Goal: Transaction & Acquisition: Purchase product/service

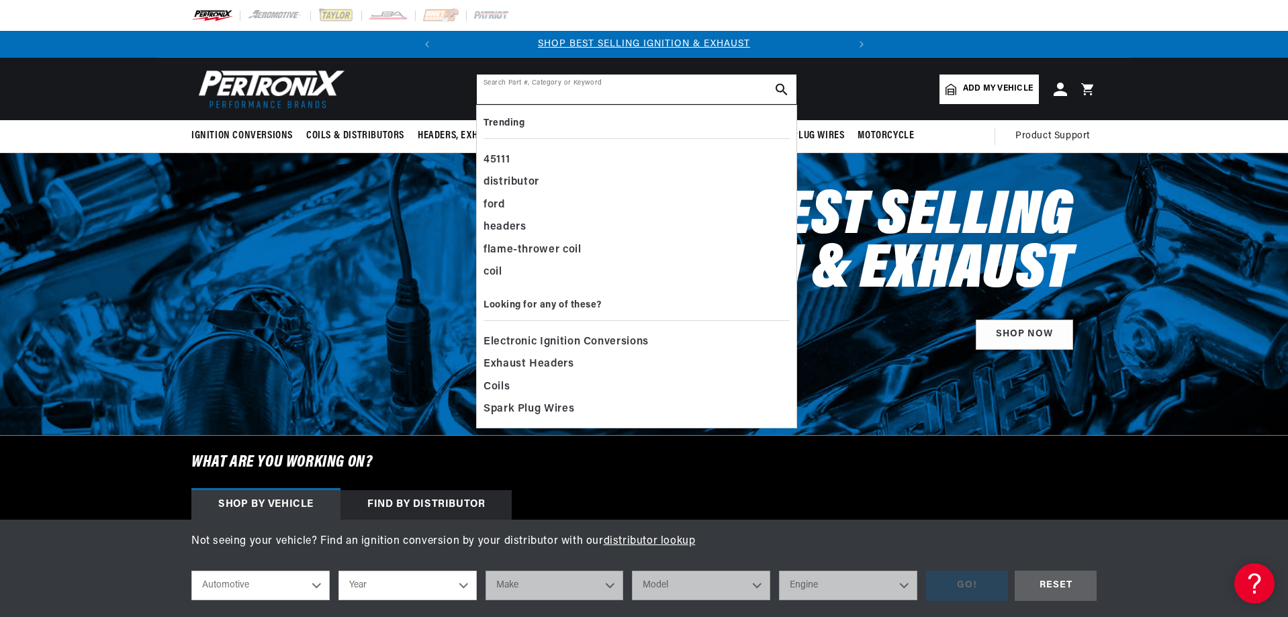
click at [780, 86] on icon "search button" at bounding box center [781, 89] width 12 height 12
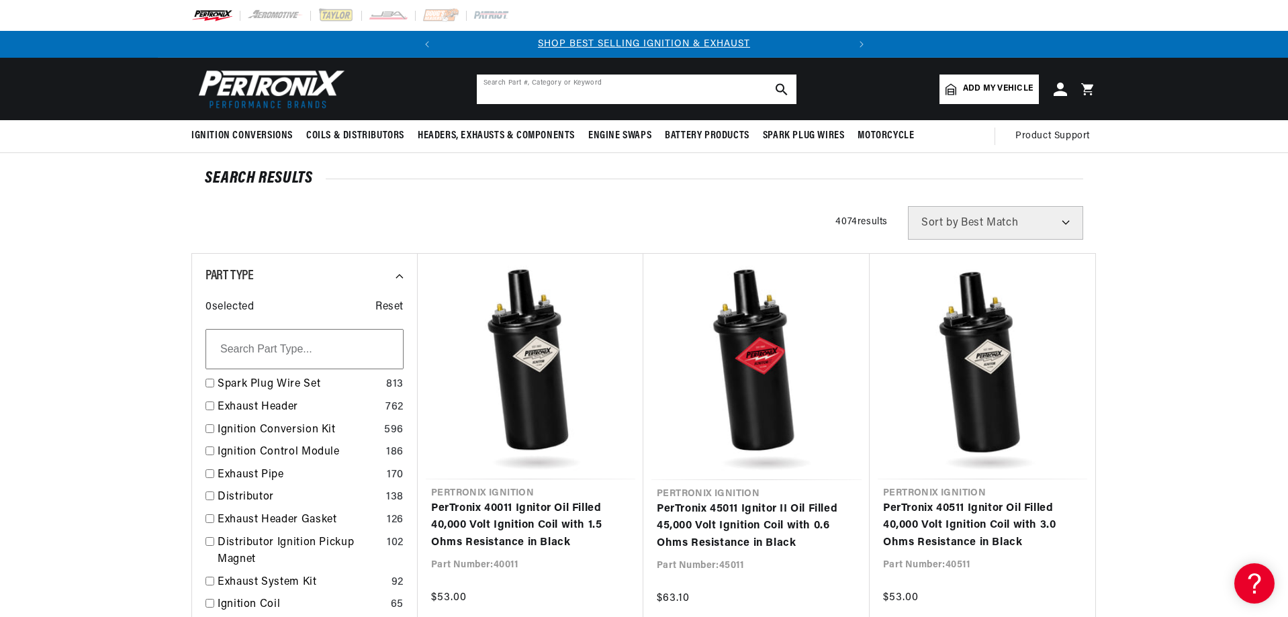
drag, startPoint x: 0, startPoint y: 0, endPoint x: 780, endPoint y: 86, distance: 784.9
click at [780, 86] on icon "search button" at bounding box center [781, 89] width 12 height 12
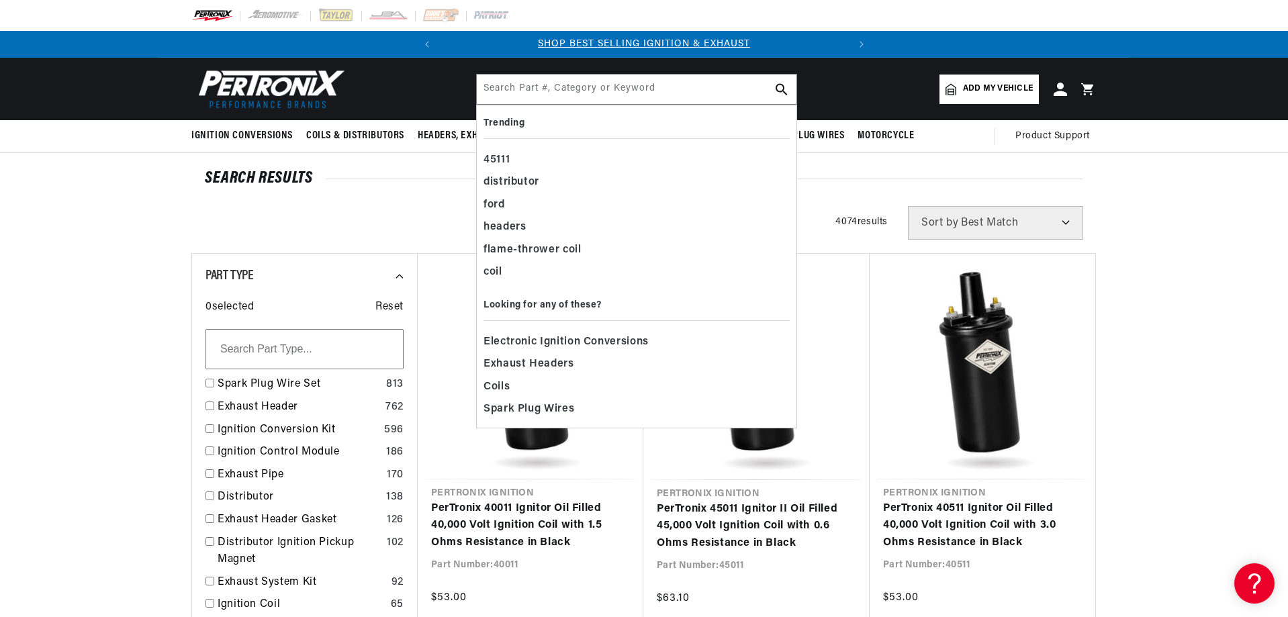
click at [778, 88] on icon "search button" at bounding box center [781, 89] width 12 height 12
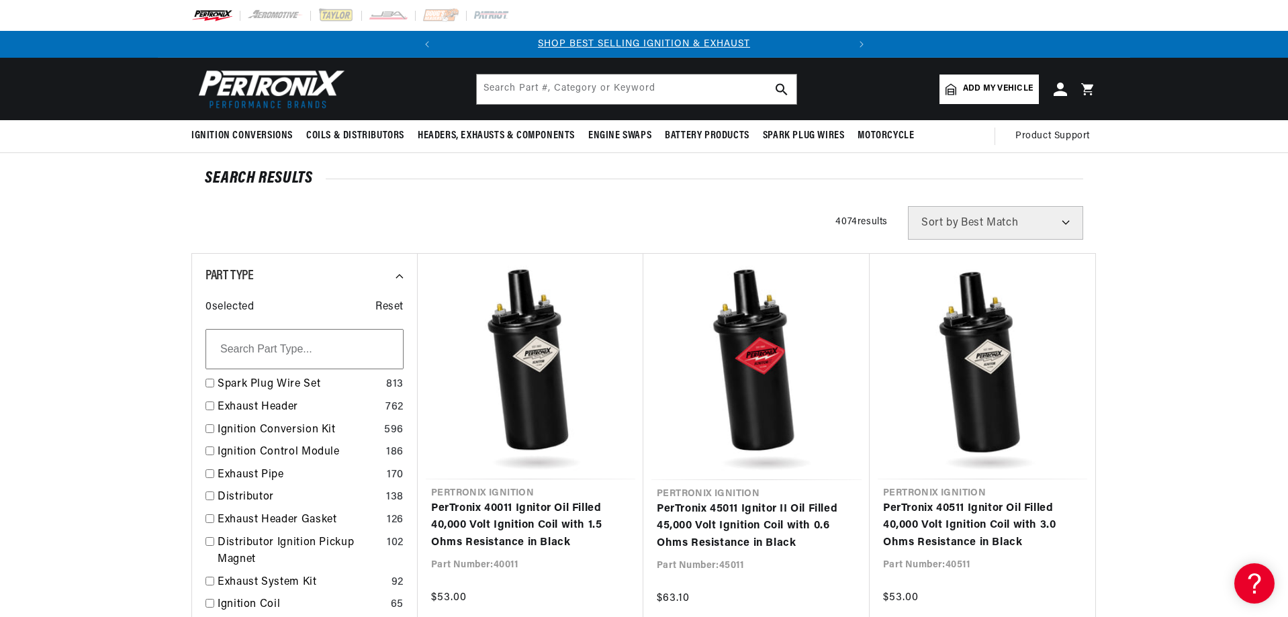
click at [778, 88] on icon "search button" at bounding box center [781, 89] width 12 height 12
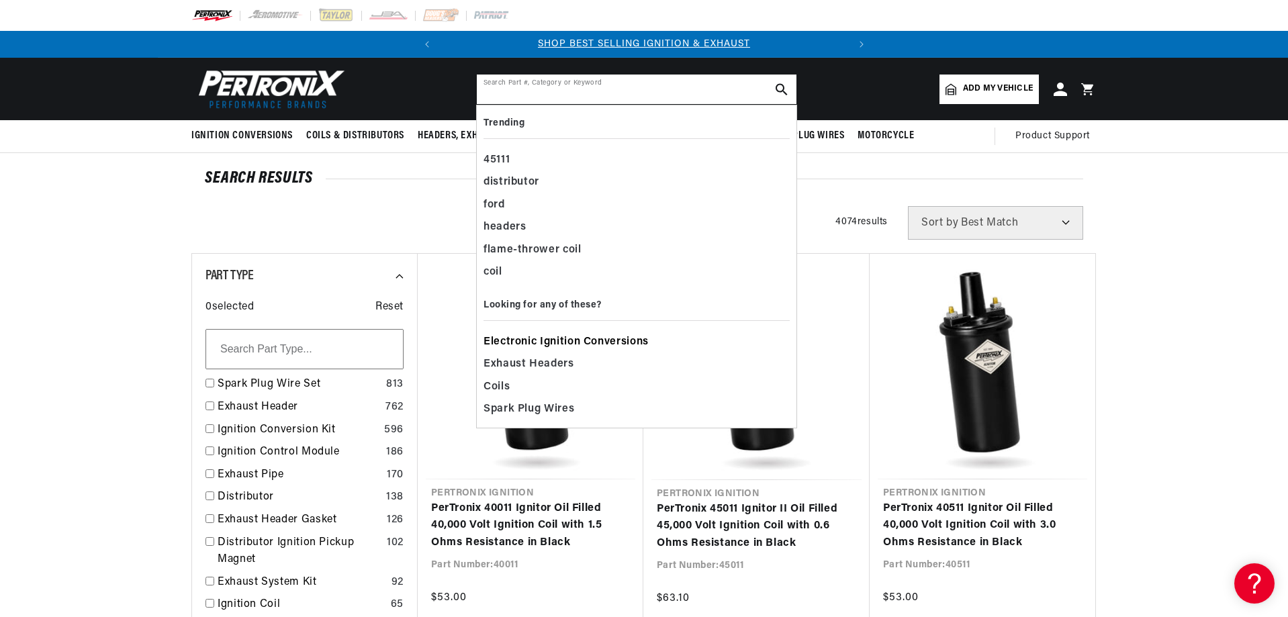
drag, startPoint x: 599, startPoint y: 85, endPoint x: 612, endPoint y: 337, distance: 252.8
click at [612, 105] on form "Search Part #, Category or Keyword Trending 45111 distributor ford headers flam…" at bounding box center [636, 89] width 321 height 31
click at [612, 337] on span "Electronic Ignition Conversions" at bounding box center [565, 342] width 165 height 19
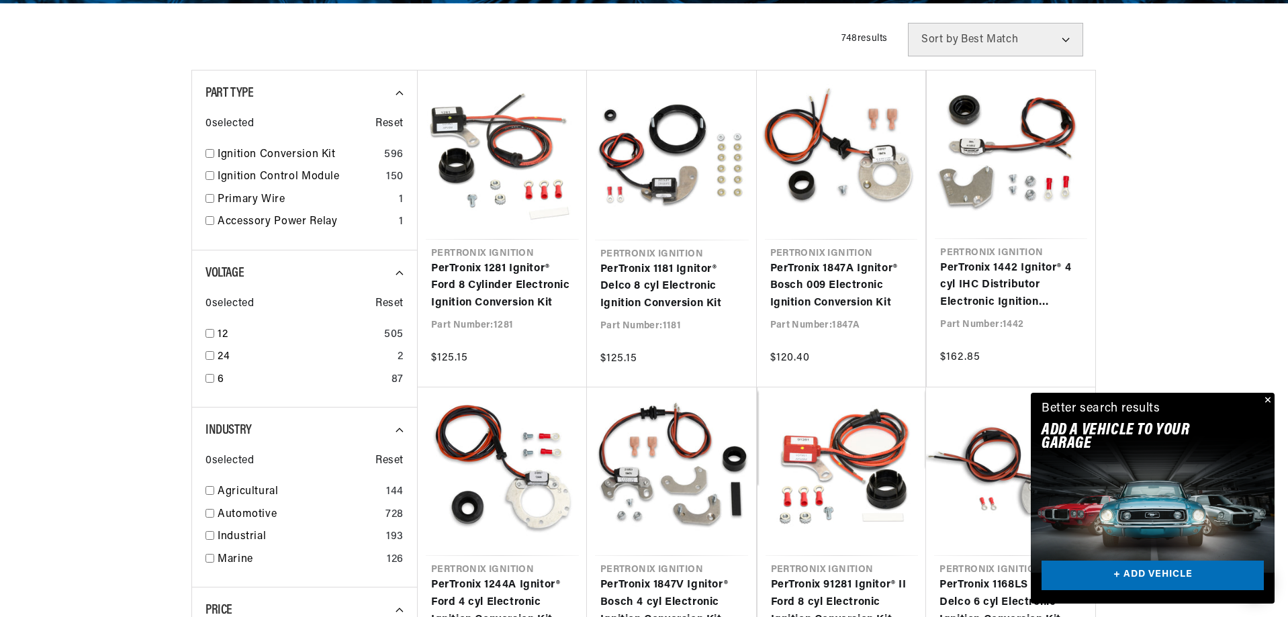
scroll to position [336, 0]
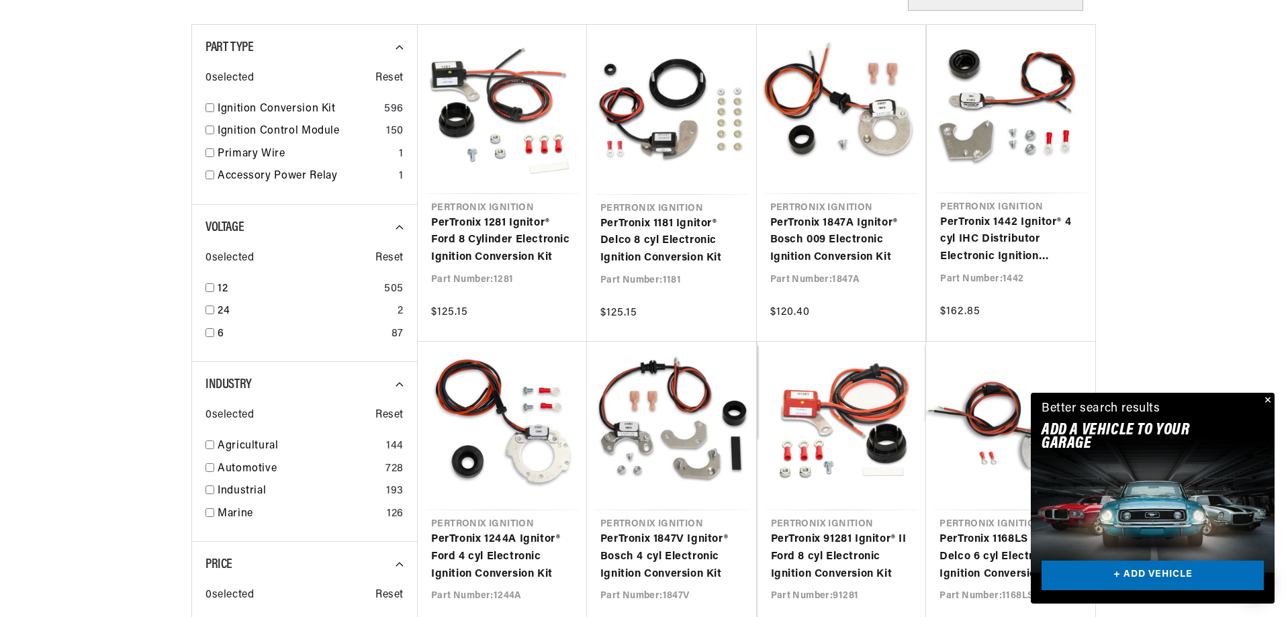
click at [1270, 395] on button "Close" at bounding box center [1266, 401] width 16 height 16
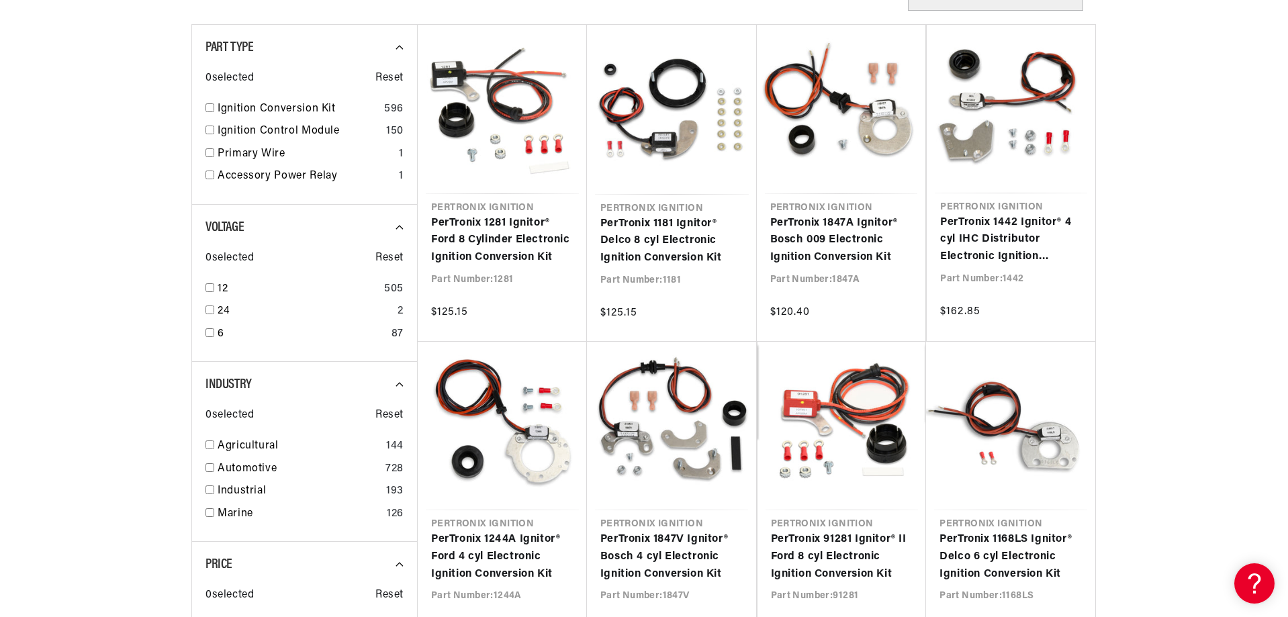
scroll to position [0, 407]
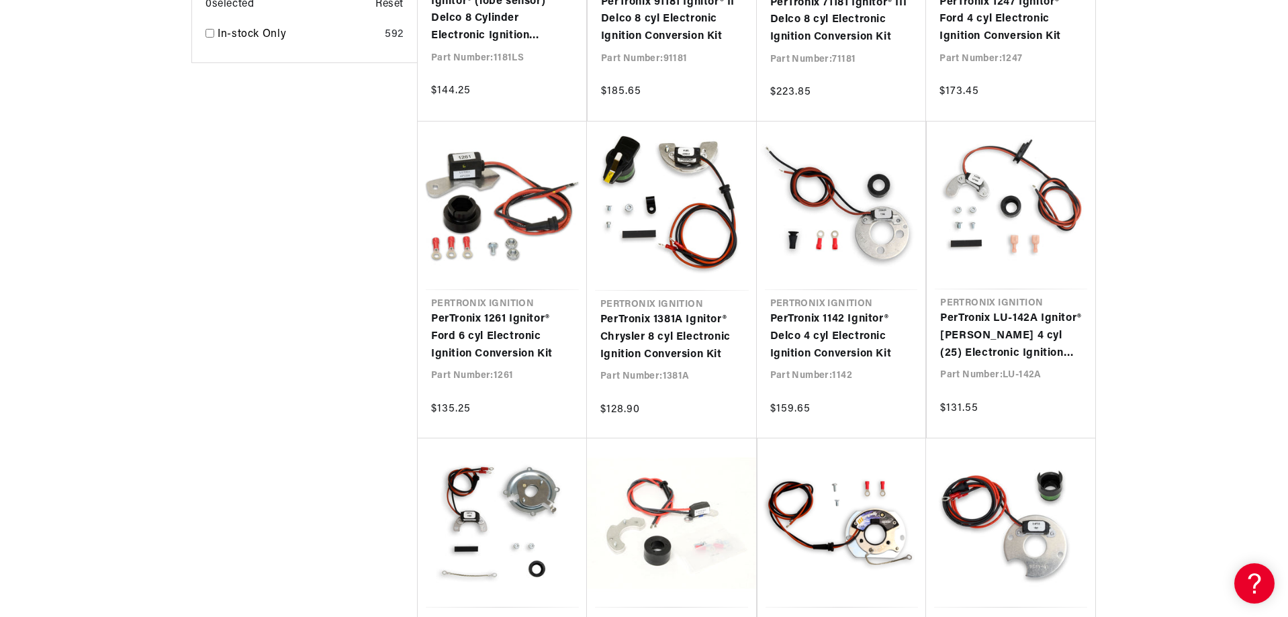
scroll to position [1209, 0]
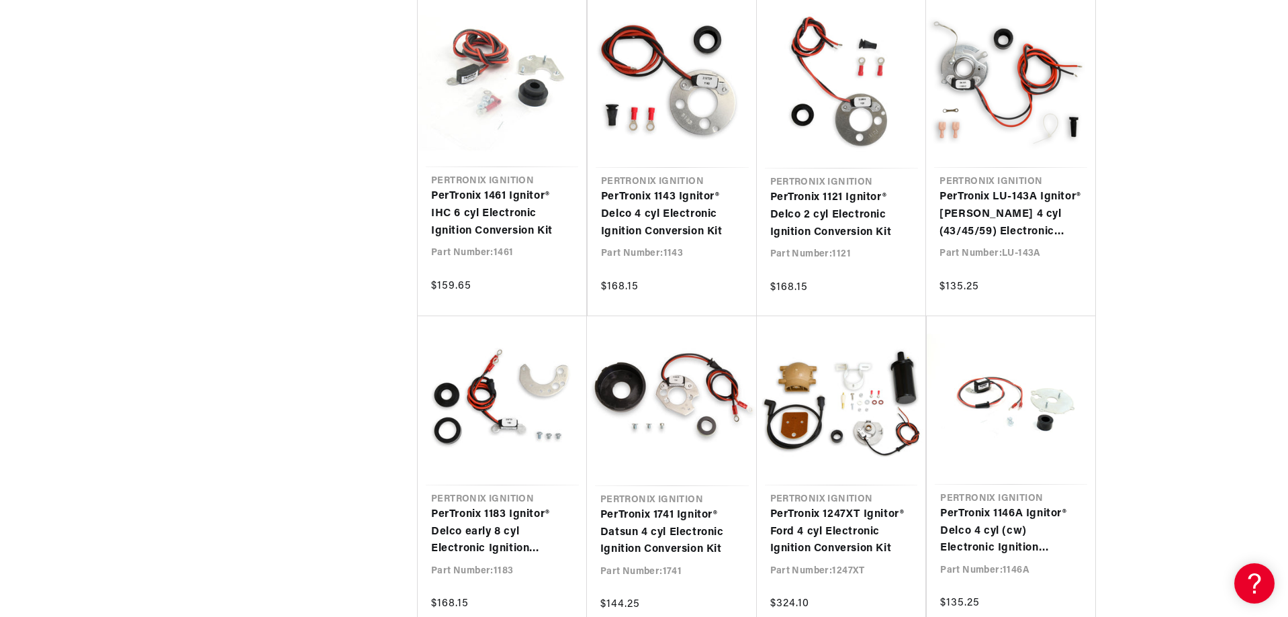
scroll to position [0, 407]
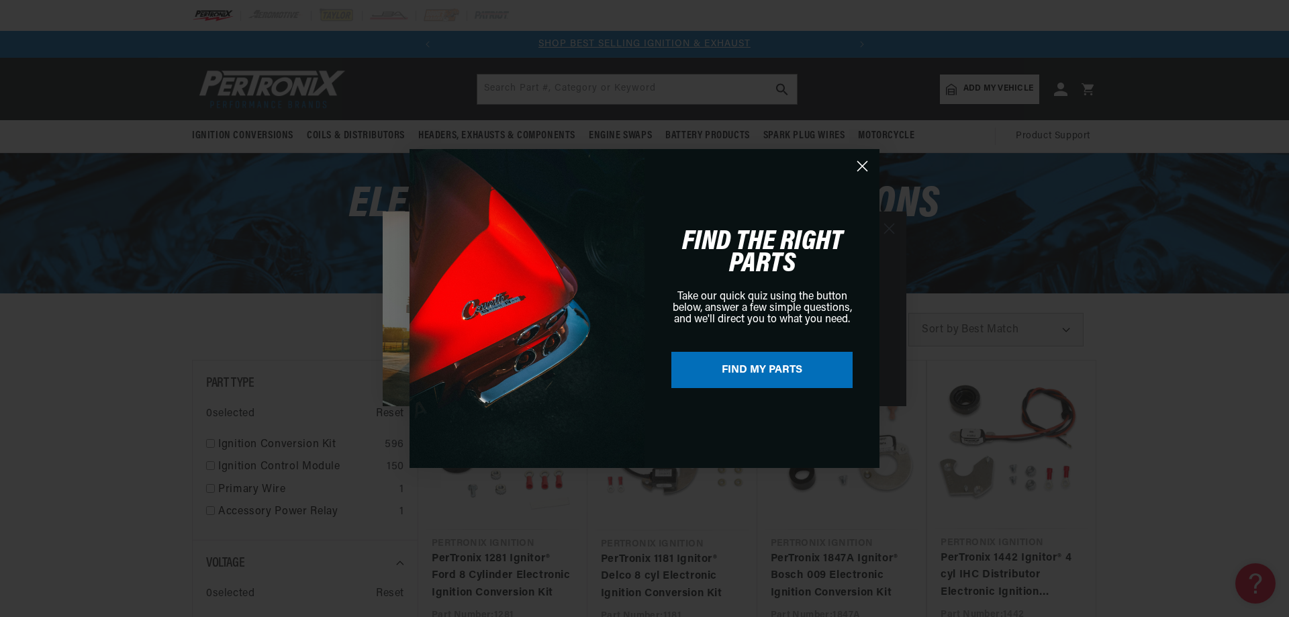
click at [859, 165] on circle "Close dialog" at bounding box center [862, 166] width 22 height 22
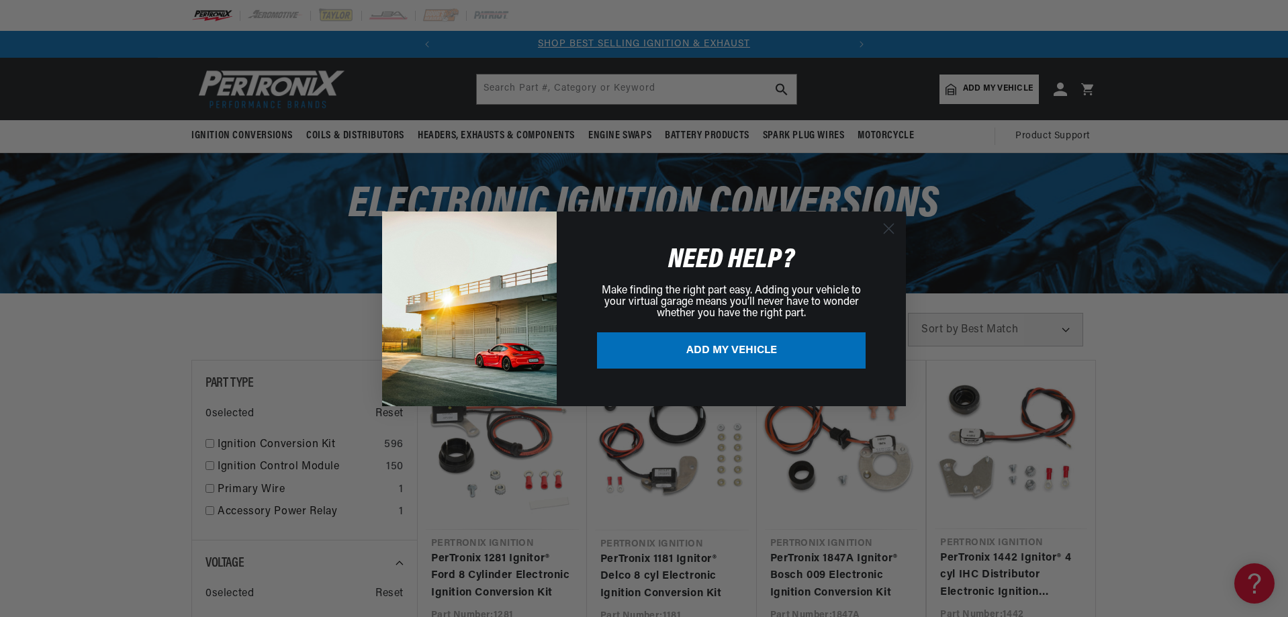
click at [890, 228] on circle "Close dialog" at bounding box center [889, 228] width 22 height 22
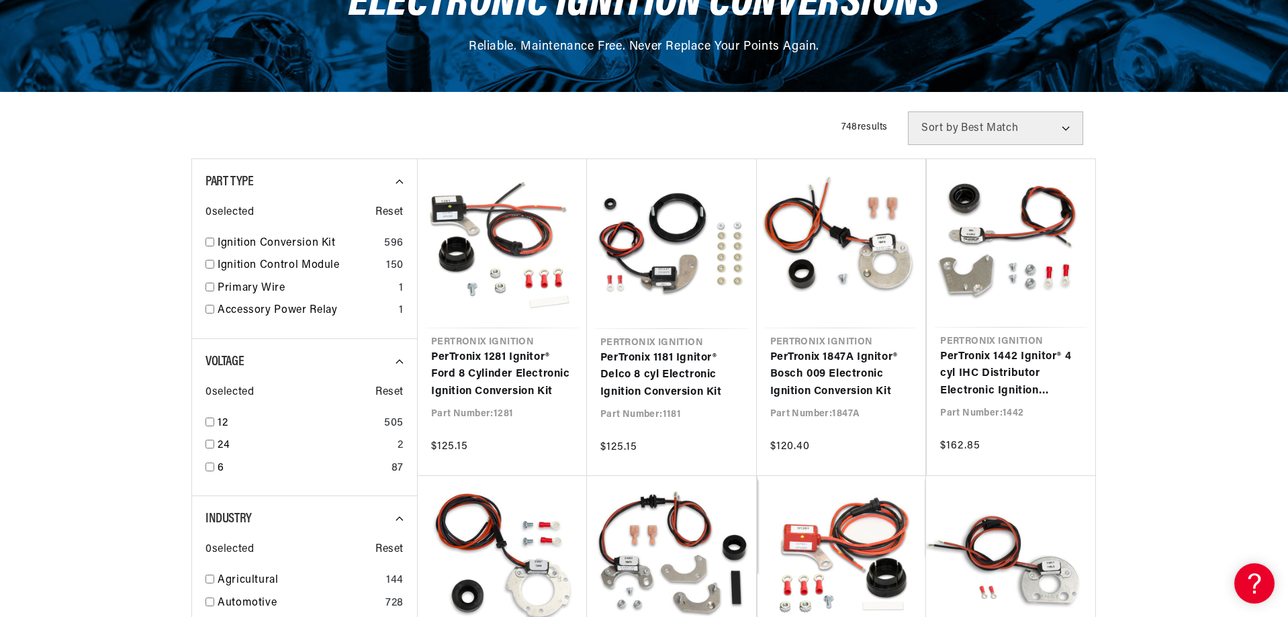
scroll to position [0, 407]
click at [211, 242] on input "checkbox" at bounding box center [209, 242] width 9 height 9
checkbox input "true"
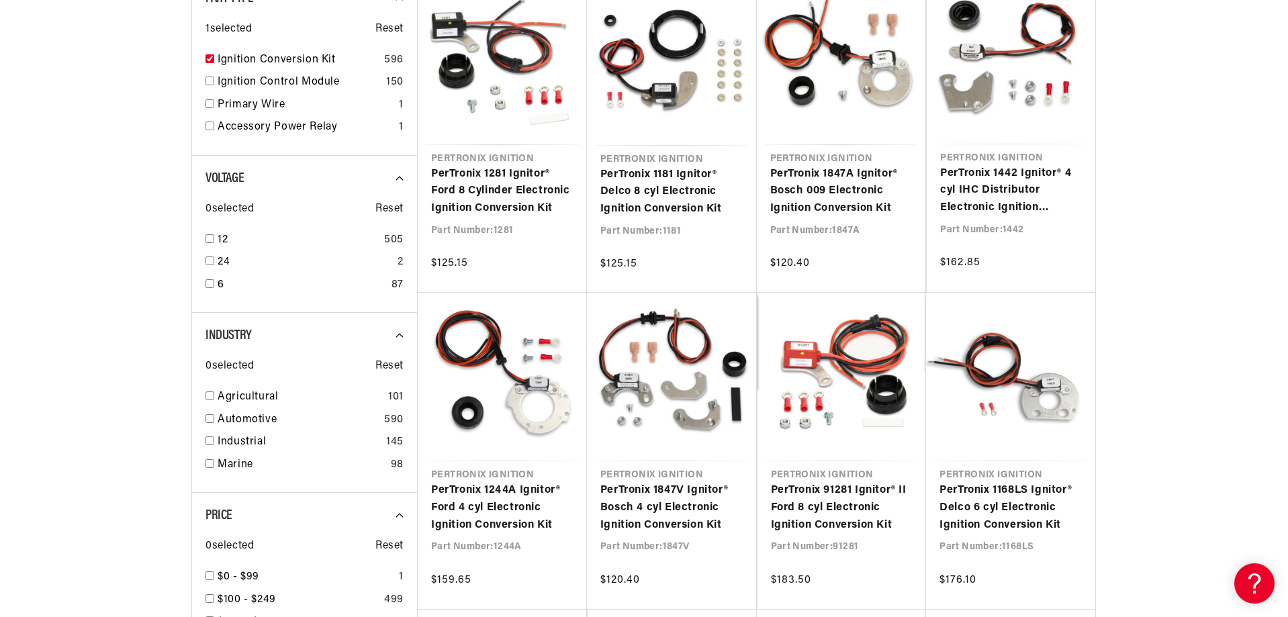
scroll to position [403, 0]
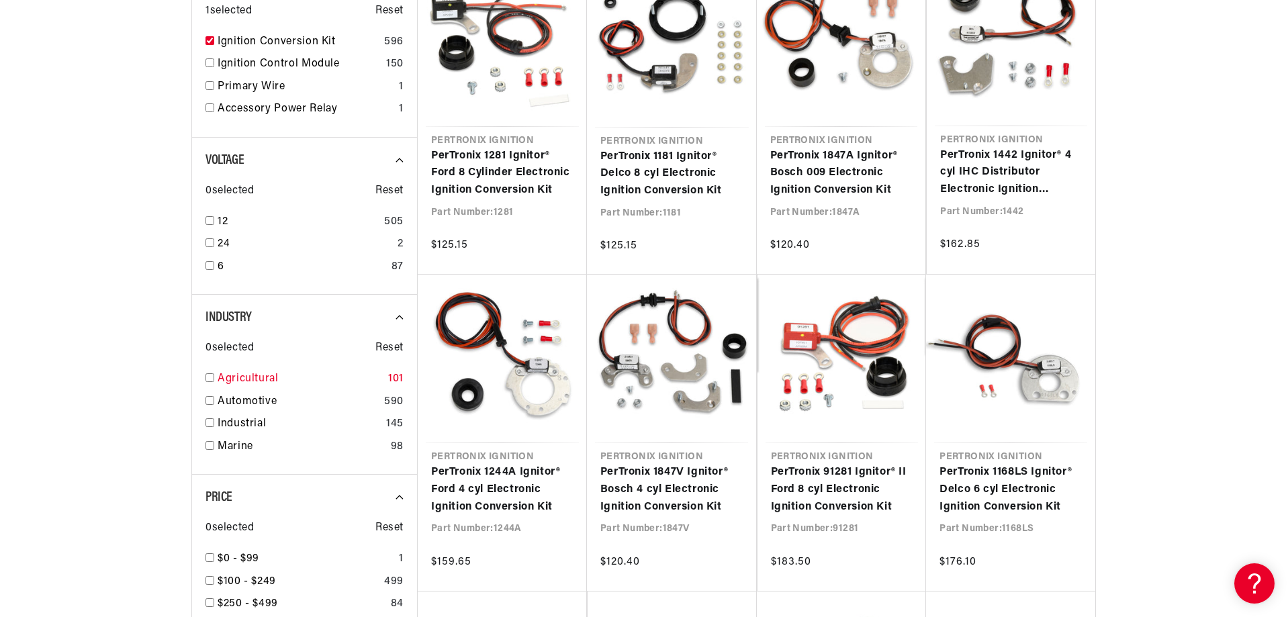
click at [212, 377] on input "checkbox" at bounding box center [209, 377] width 9 height 9
checkbox input "true"
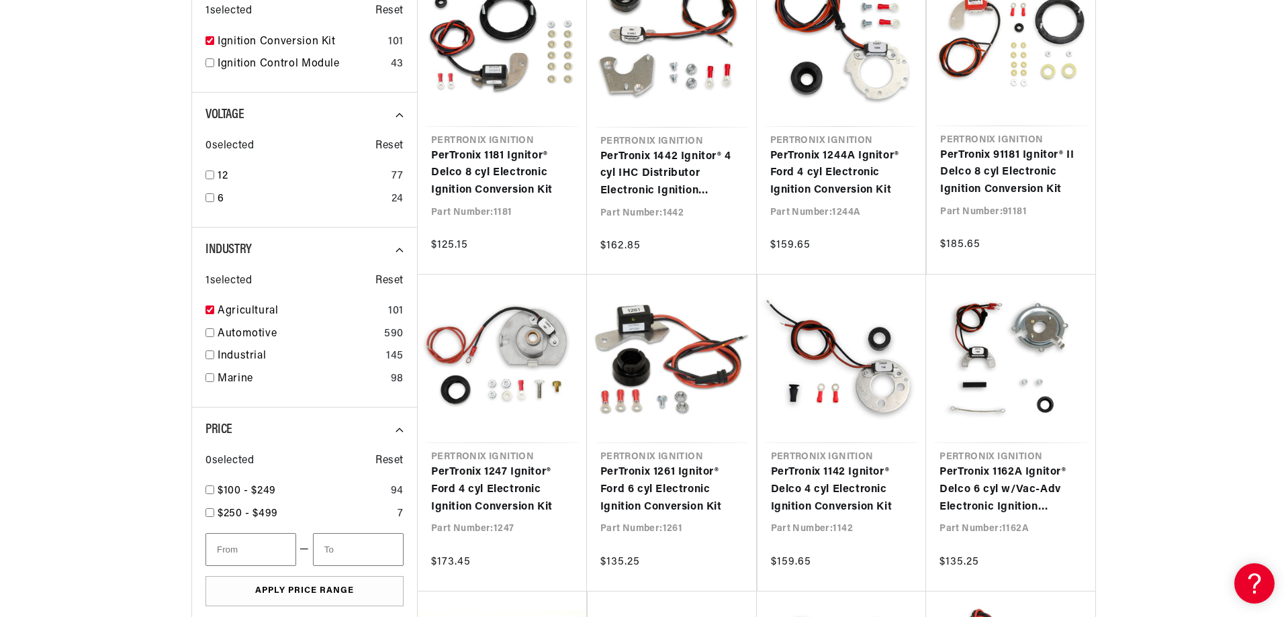
scroll to position [0, 407]
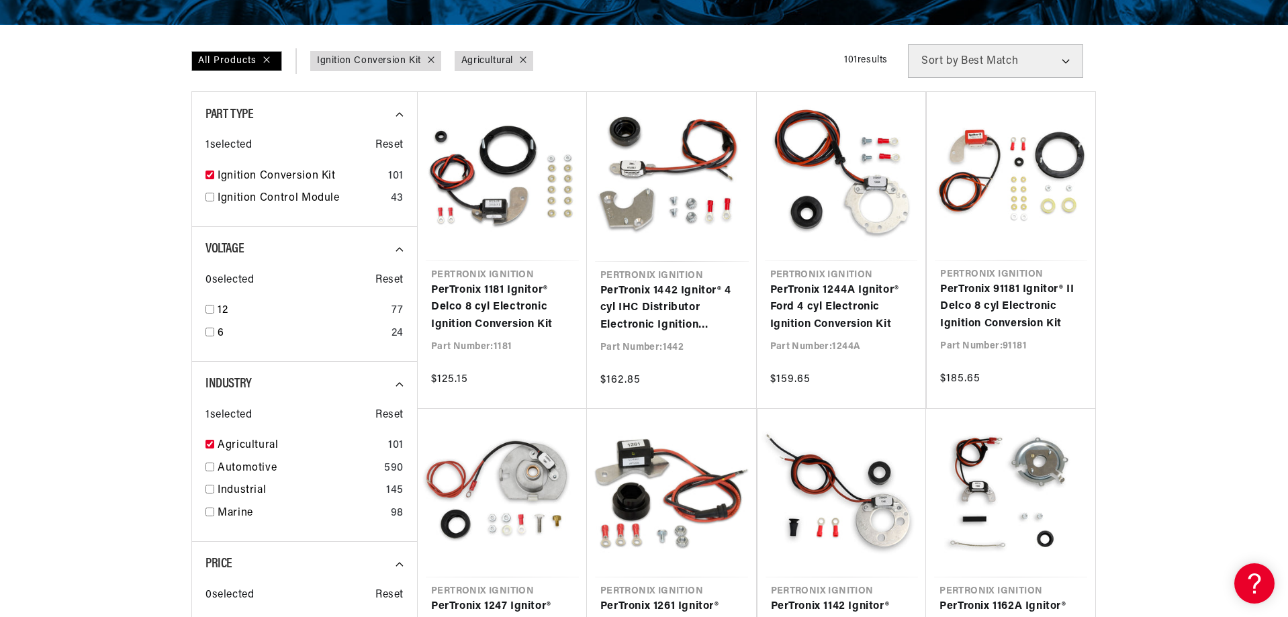
scroll to position [0, 407]
click at [213, 307] on input "checkbox" at bounding box center [209, 309] width 9 height 9
checkbox input "true"
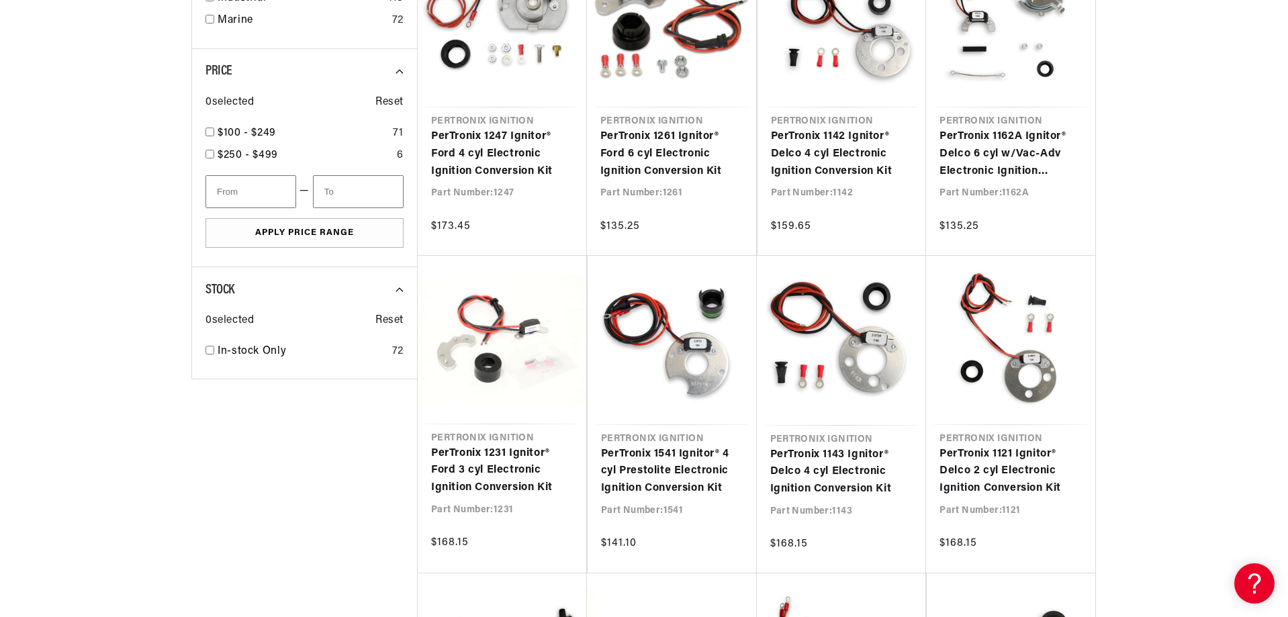
scroll to position [0, 407]
click at [203, 128] on div "Price 0 selected Reset $100 - $249 71 $250 - $499 6 — Apply Price Range" at bounding box center [304, 158] width 226 height 218
click at [212, 130] on input "checkbox" at bounding box center [209, 132] width 9 height 9
checkbox input "false"
type input "100"
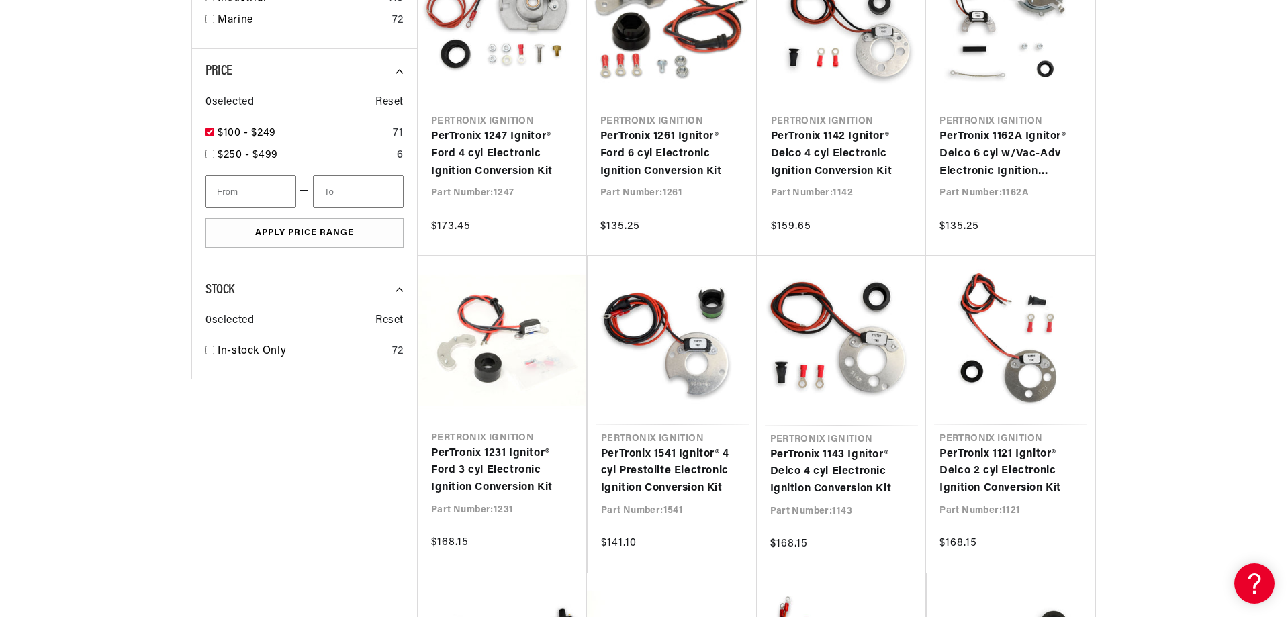
type input "250"
checkbox input "true"
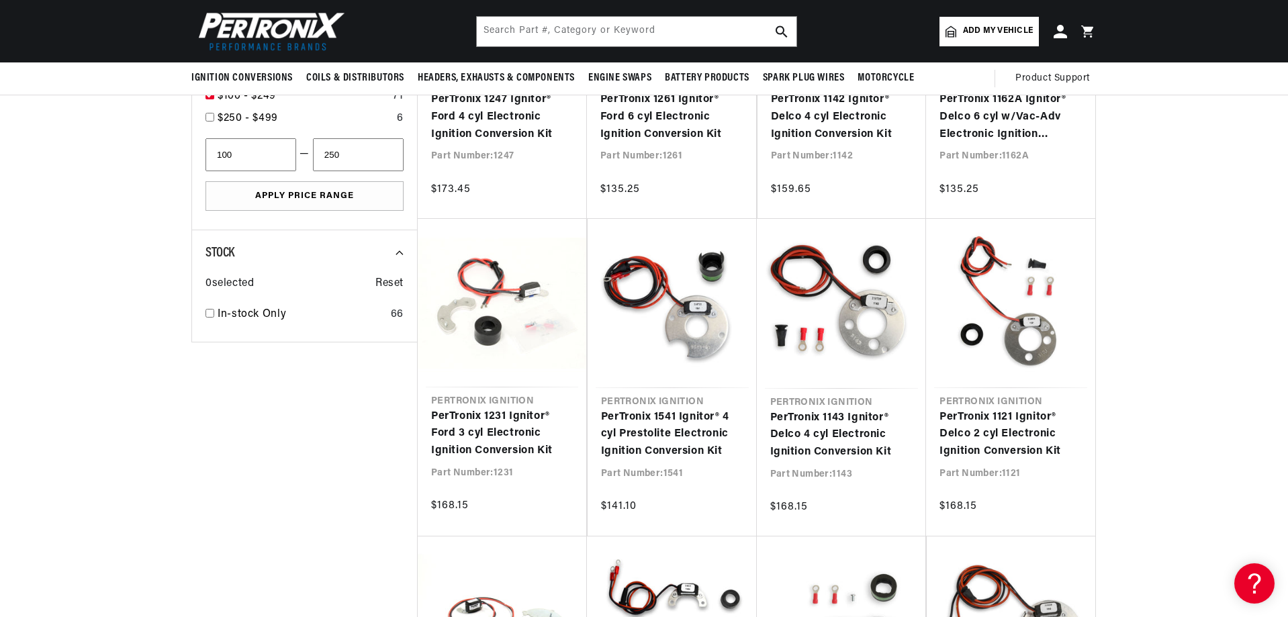
scroll to position [739, 0]
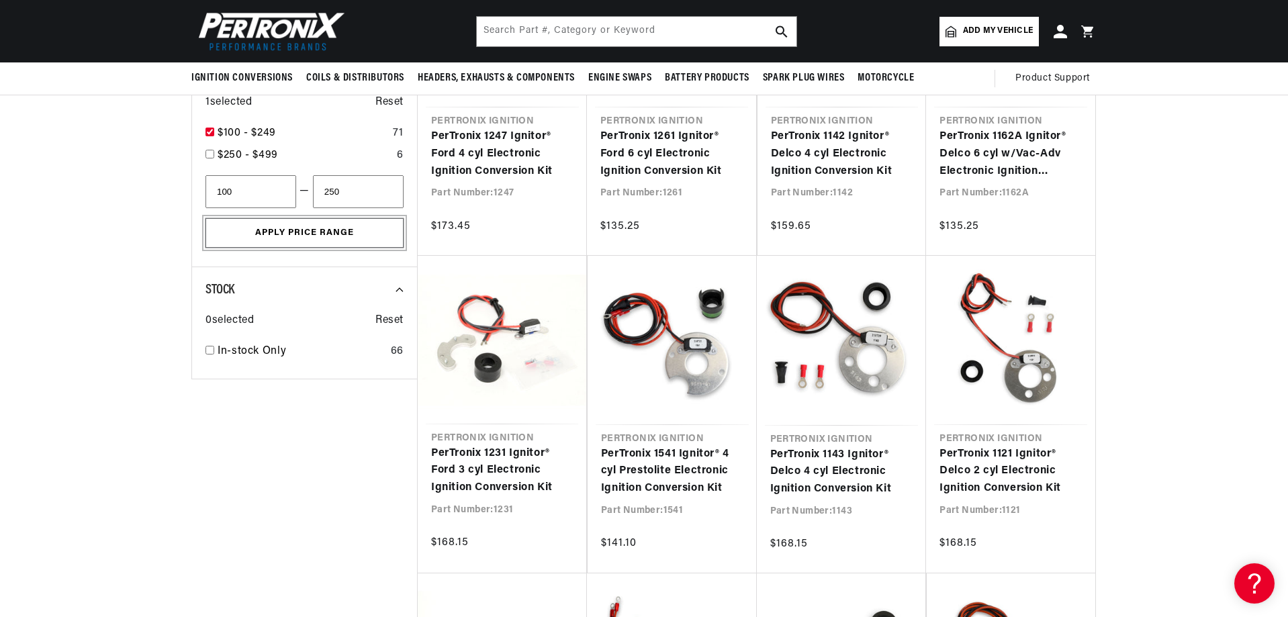
click at [297, 228] on button "Apply Price Range" at bounding box center [304, 233] width 198 height 30
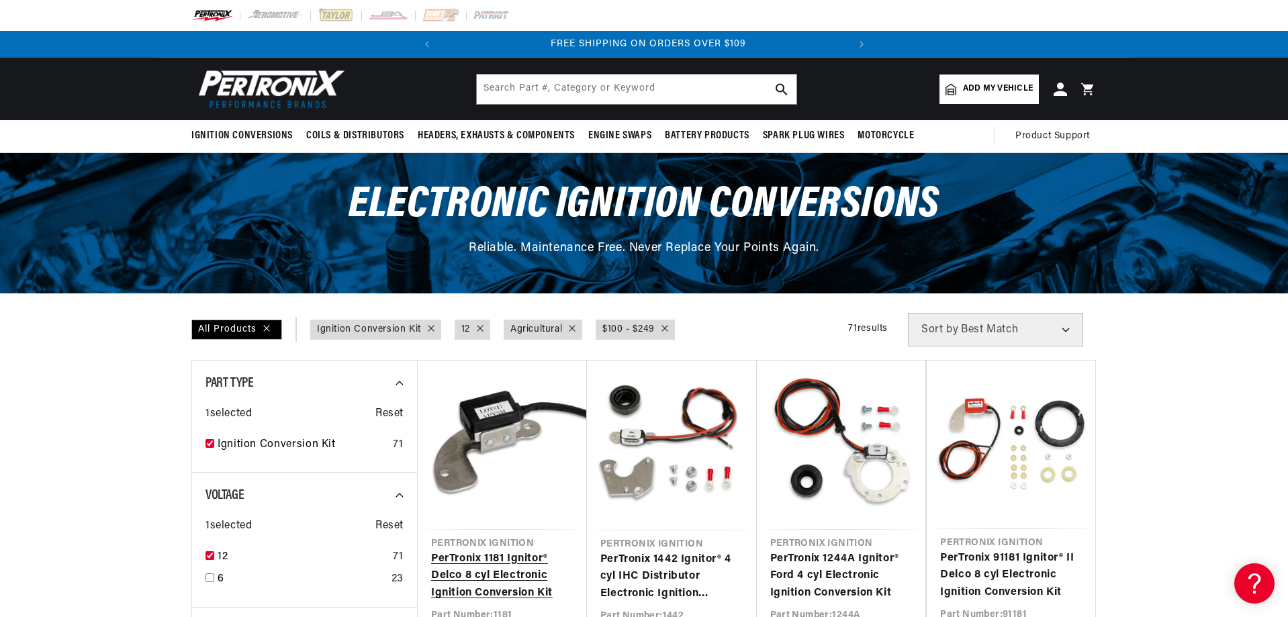
scroll to position [0, 407]
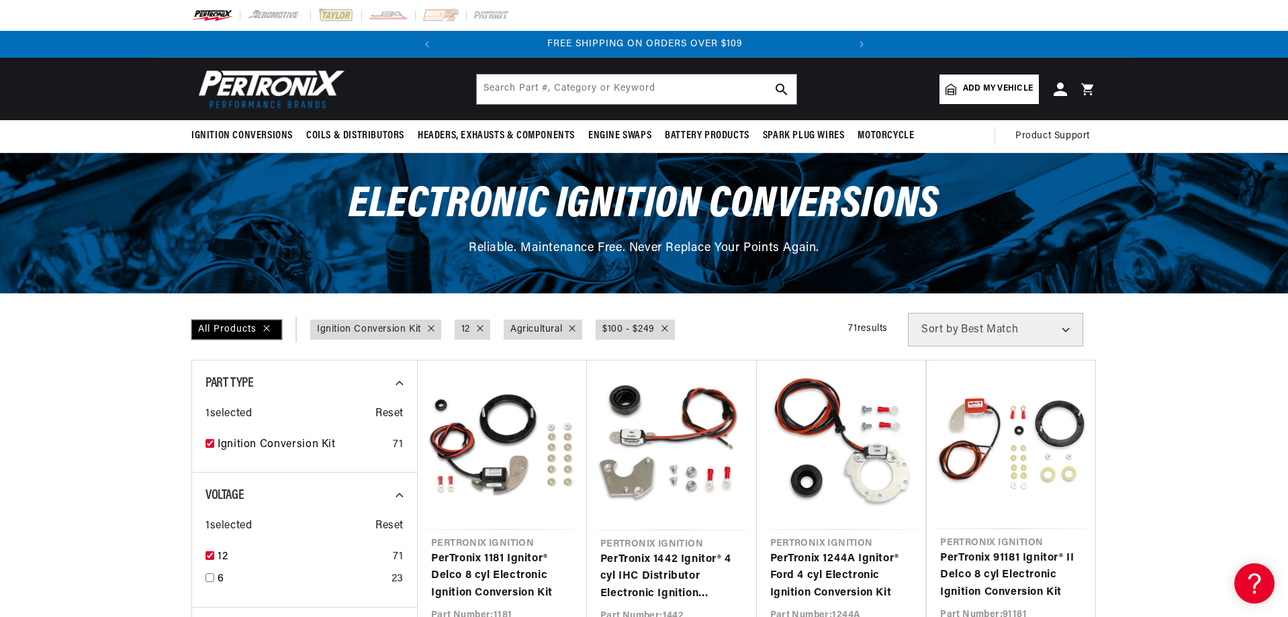
click at [225, 326] on div "All Products" at bounding box center [236, 330] width 91 height 20
checkbox input "false"
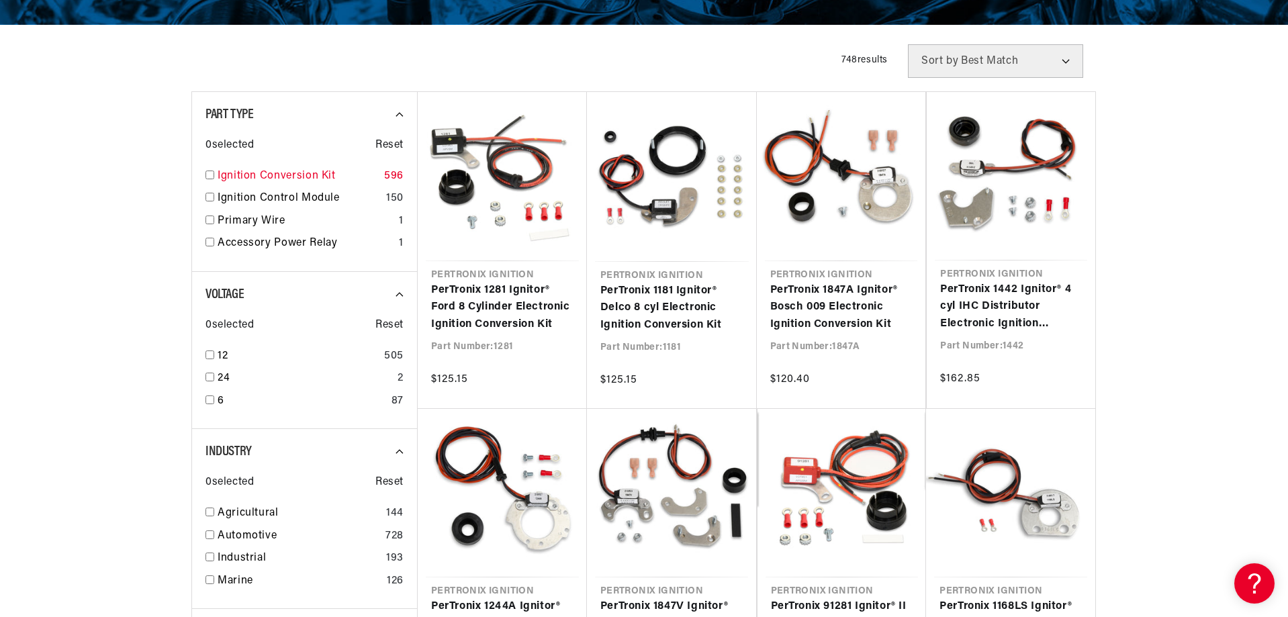
click at [211, 176] on input "checkbox" at bounding box center [209, 175] width 9 height 9
checkbox input "true"
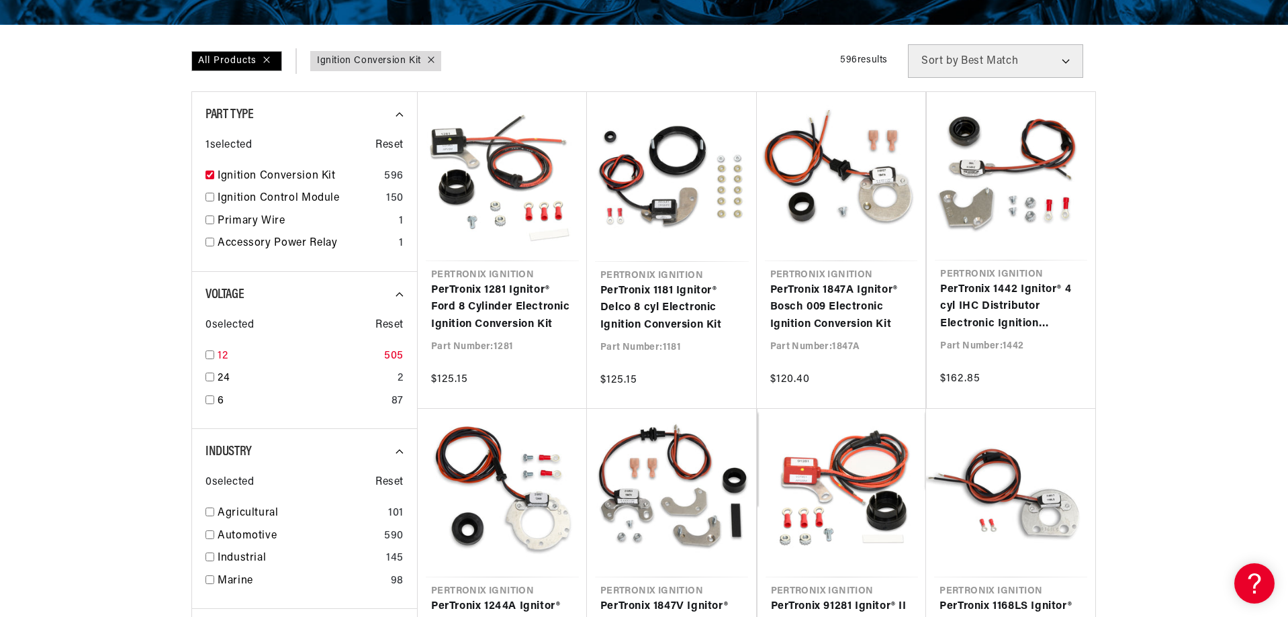
click at [209, 352] on input "checkbox" at bounding box center [209, 354] width 9 height 9
checkbox input "true"
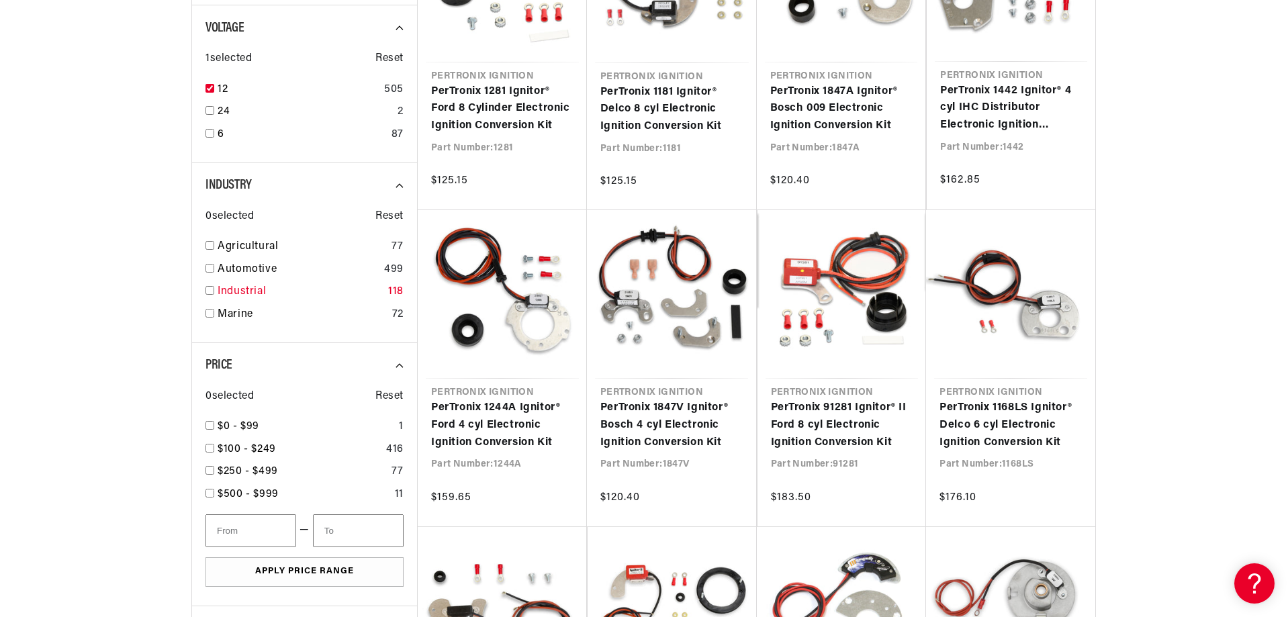
scroll to position [470, 0]
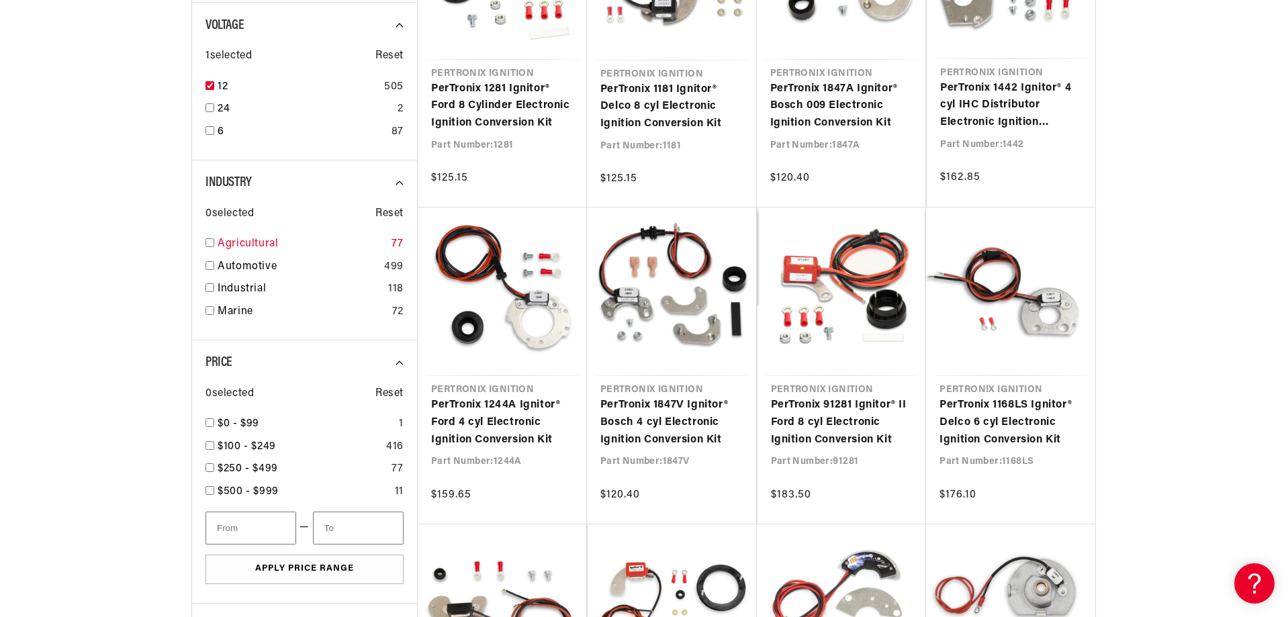
click at [213, 244] on input "checkbox" at bounding box center [209, 242] width 9 height 9
checkbox input "true"
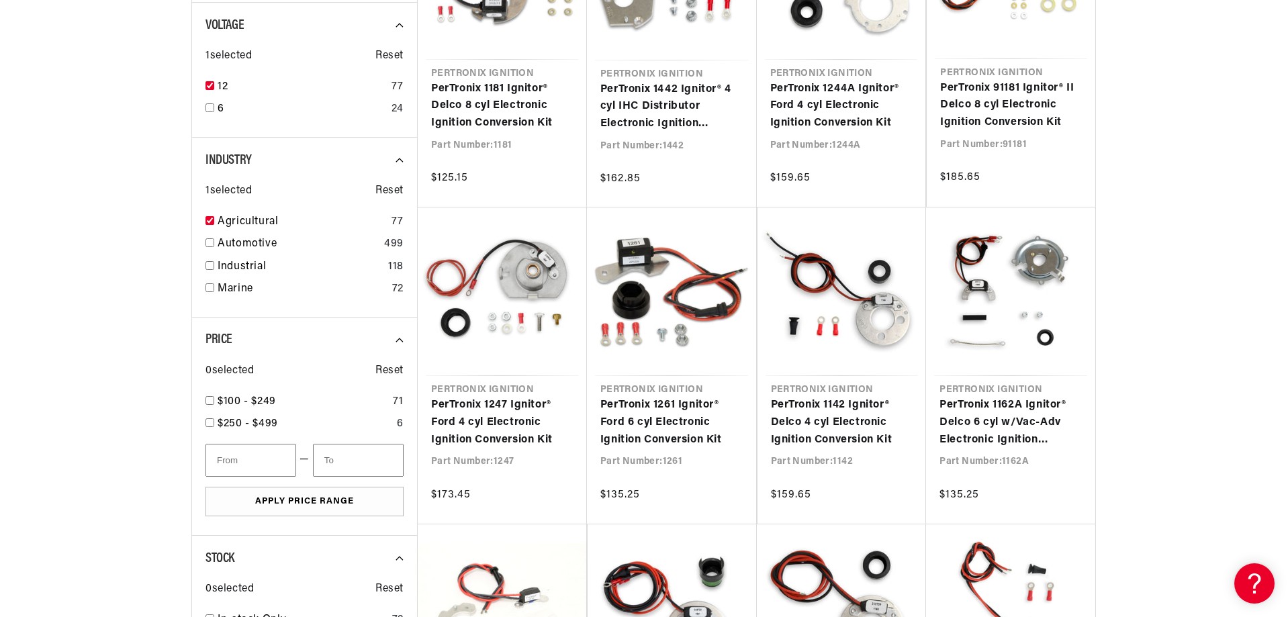
scroll to position [0, 407]
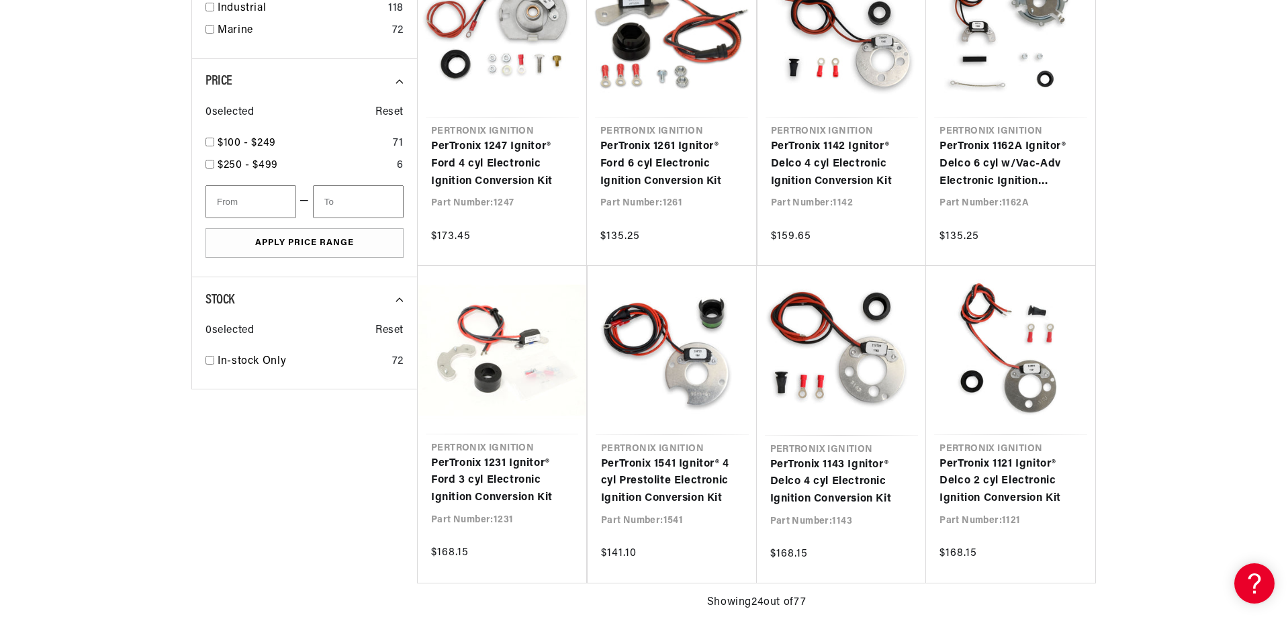
scroll to position [739, 0]
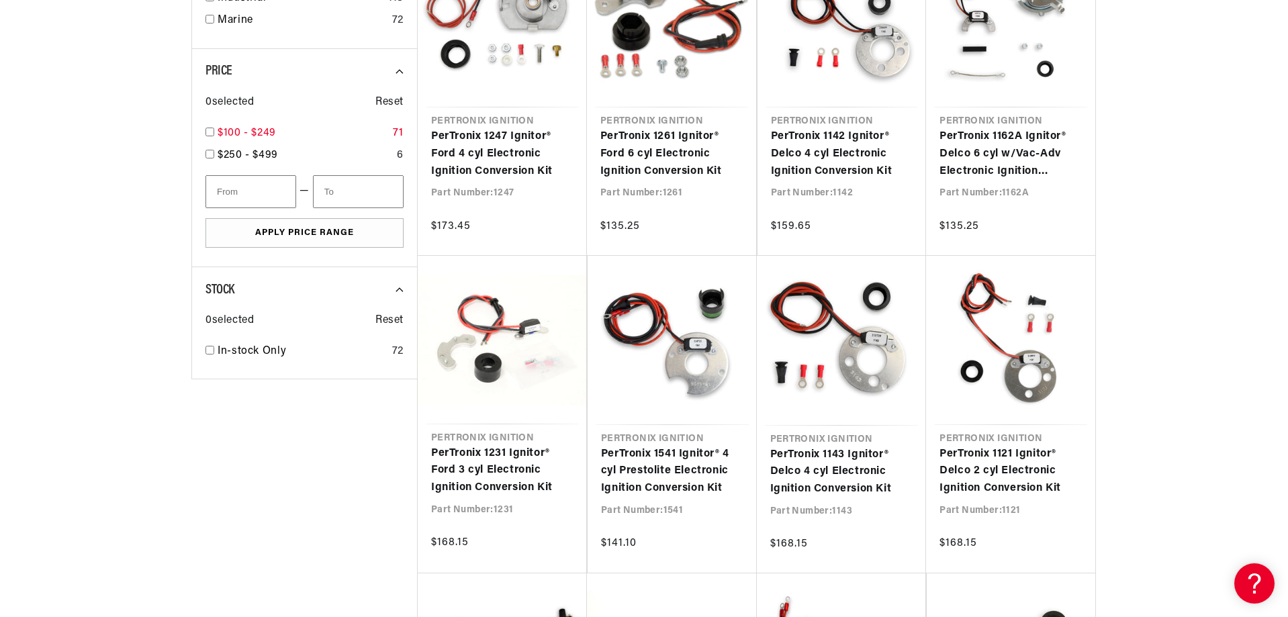
click at [214, 130] on input "checkbox" at bounding box center [209, 132] width 9 height 9
checkbox input "false"
type input "100"
type input "250"
checkbox input "true"
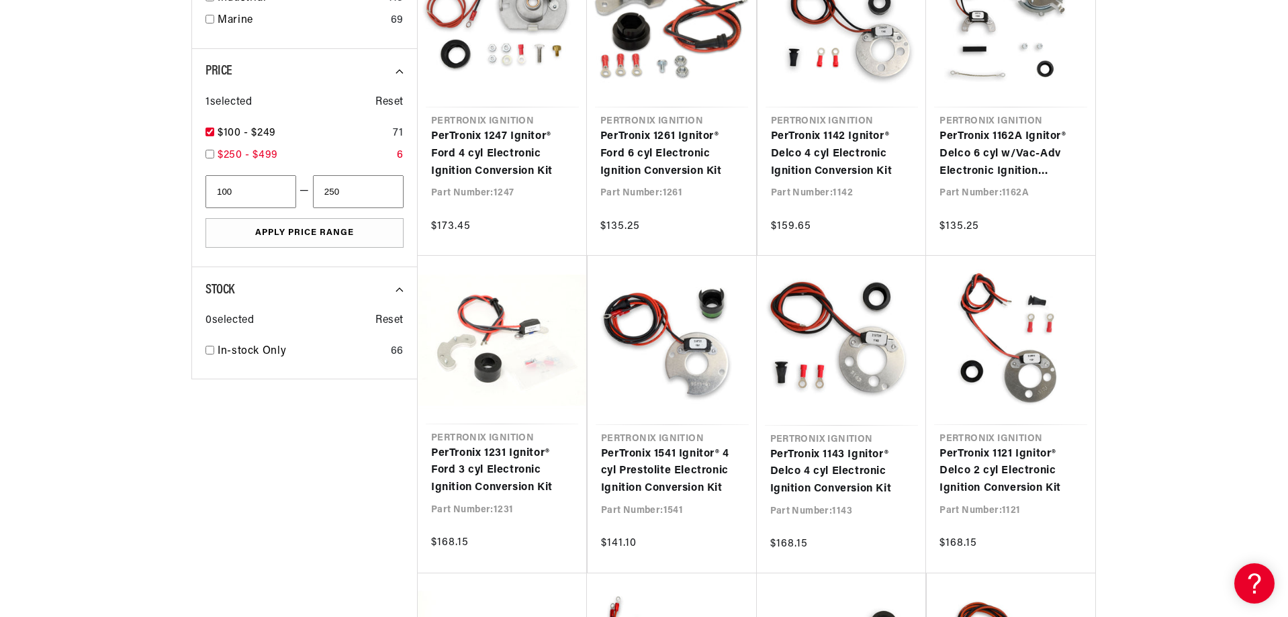
click at [206, 153] on input "checkbox" at bounding box center [209, 154] width 9 height 9
checkbox input "false"
checkbox input "true"
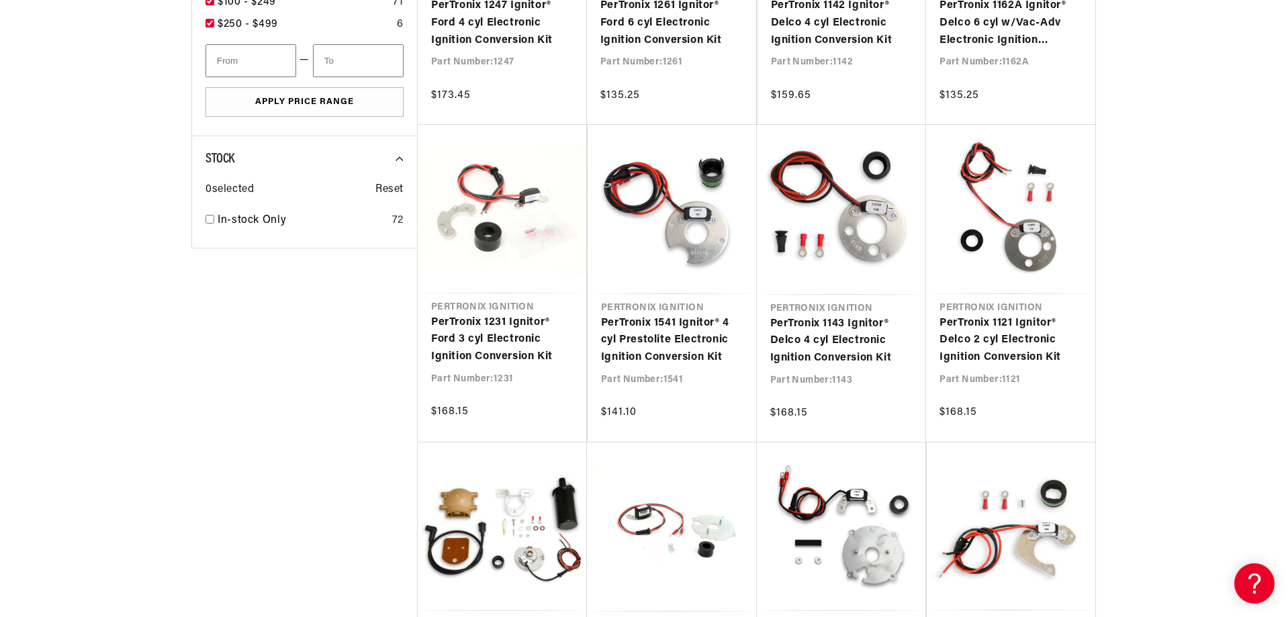
scroll to position [873, 0]
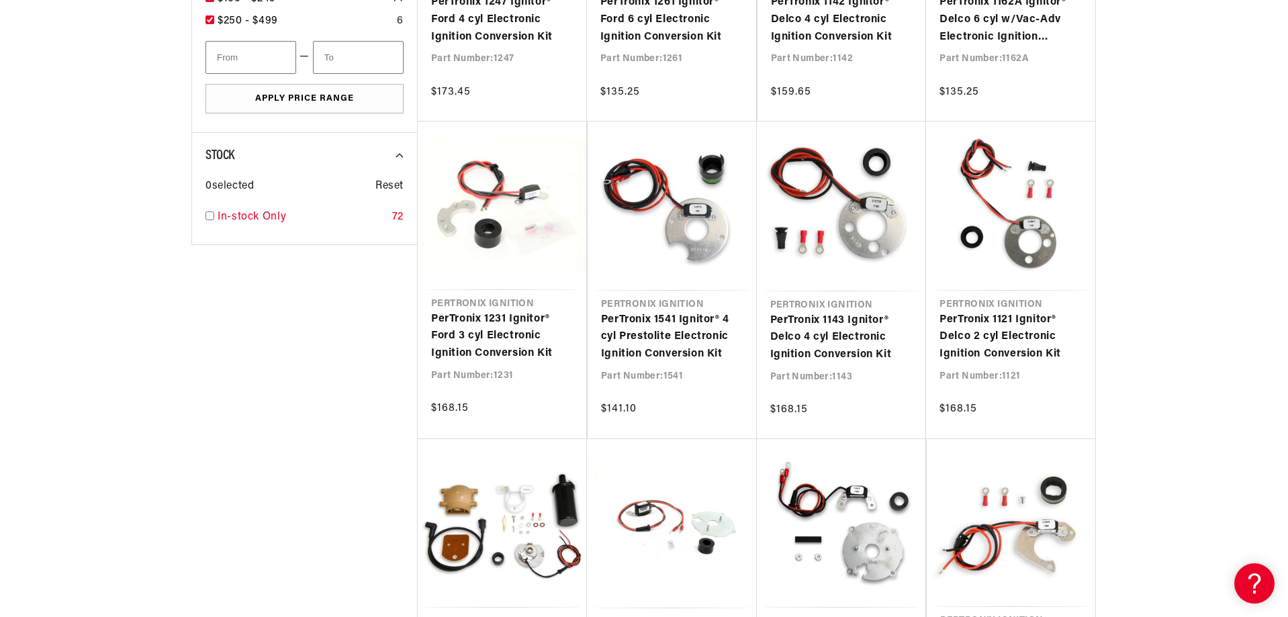
click at [211, 216] on input "checkbox" at bounding box center [209, 215] width 9 height 9
checkbox input "true"
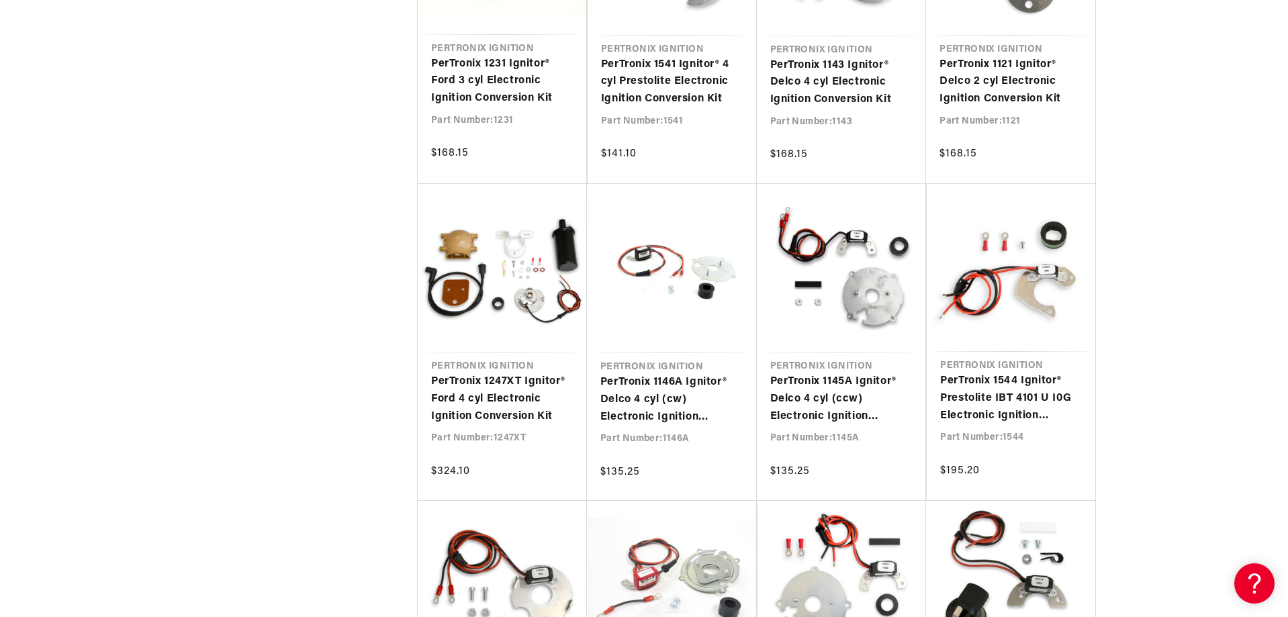
scroll to position [0, 407]
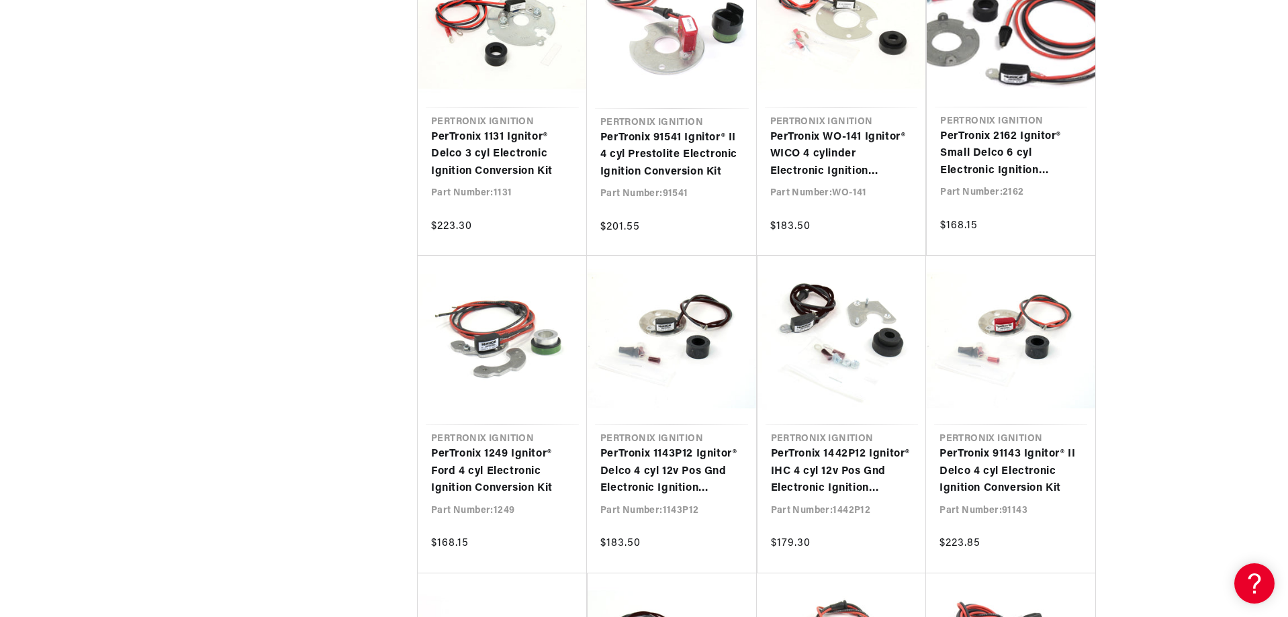
scroll to position [0, 407]
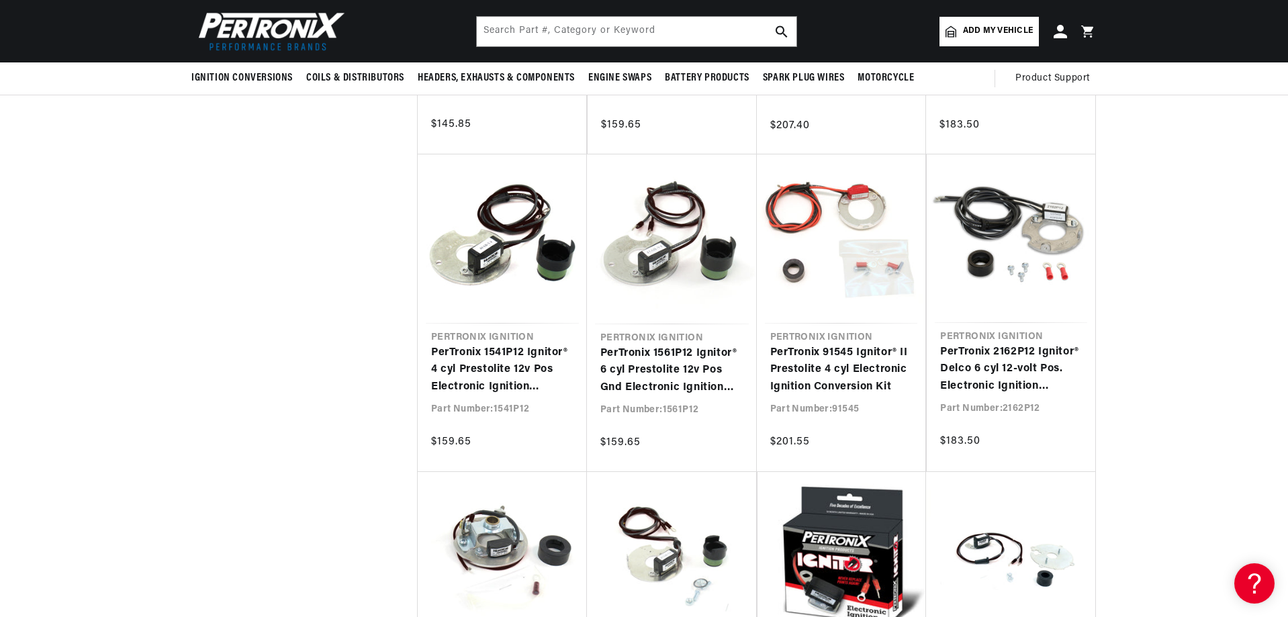
scroll to position [4767, 0]
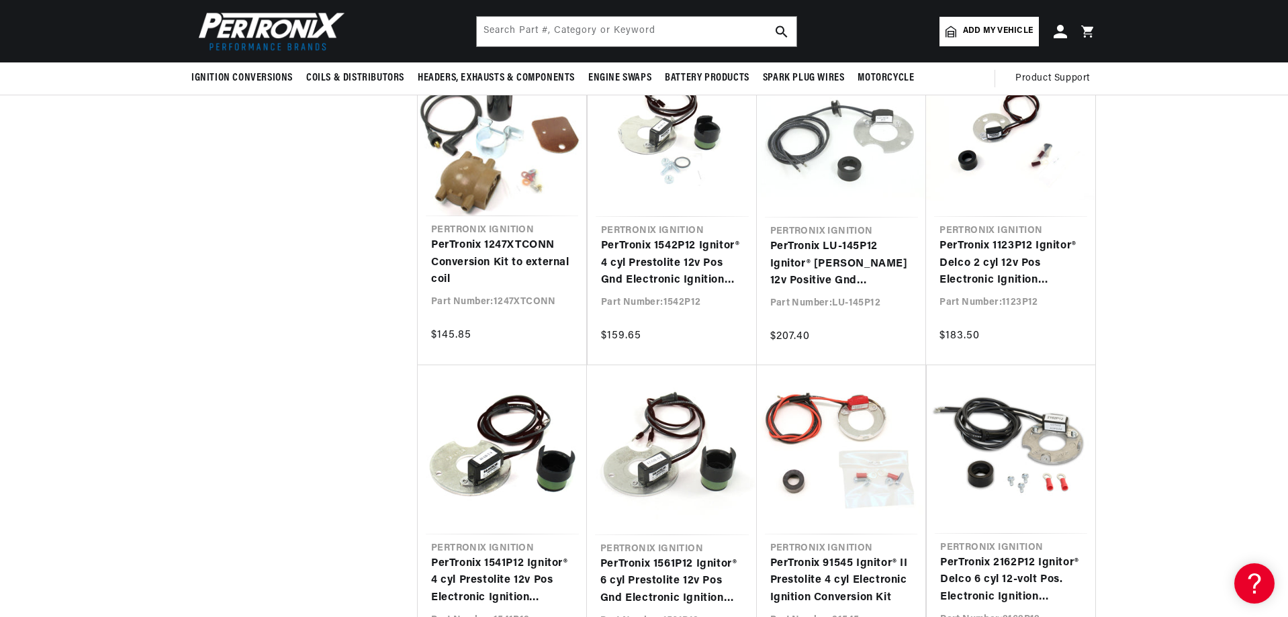
click at [1017, 30] on span "Add my vehicle" at bounding box center [998, 31] width 70 height 13
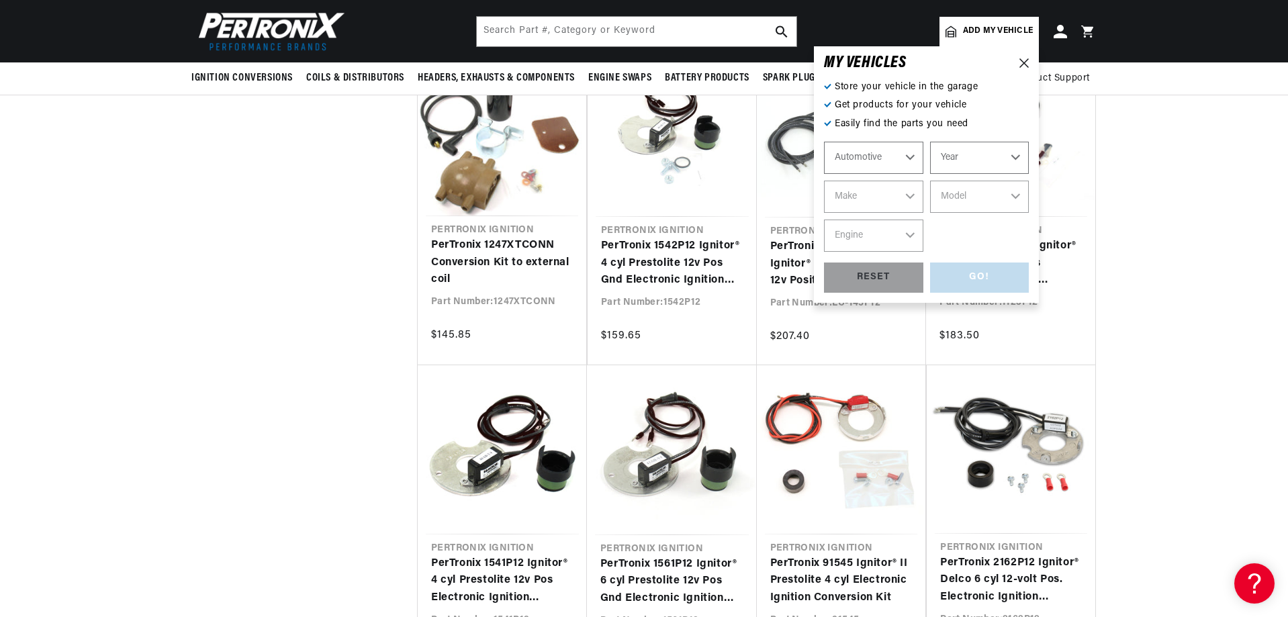
scroll to position [0, 407]
click at [909, 156] on select "Automotive Agricultural Industrial Marine Motorcycle" at bounding box center [873, 158] width 99 height 32
click at [824, 142] on select "Automotive Agricultural Industrial Marine Motorcycle" at bounding box center [873, 158] width 99 height 32
click at [1015, 160] on select "Year [DATE] 1965 1964 1960 1959 1958 1957 1939 1938 1937" at bounding box center [979, 158] width 99 height 32
click at [1015, 156] on select "Year [DATE] 1965 1964 1960 1959 1958 1957 1939 1938 1937" at bounding box center [979, 158] width 99 height 32
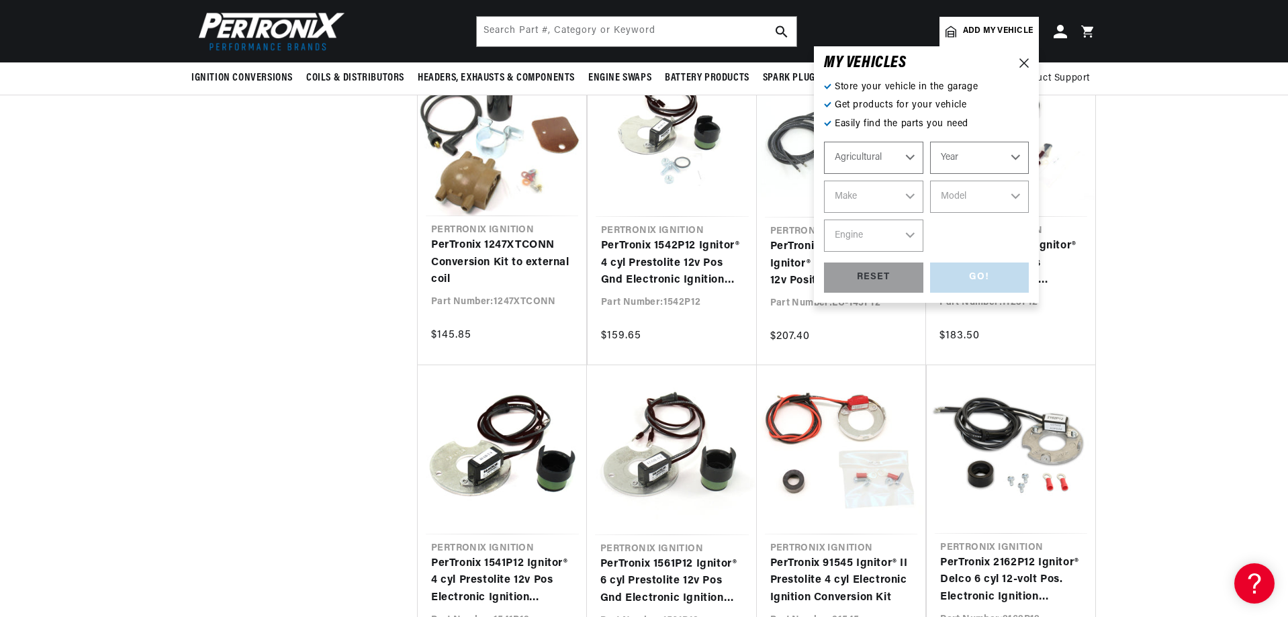
scroll to position [0, 0]
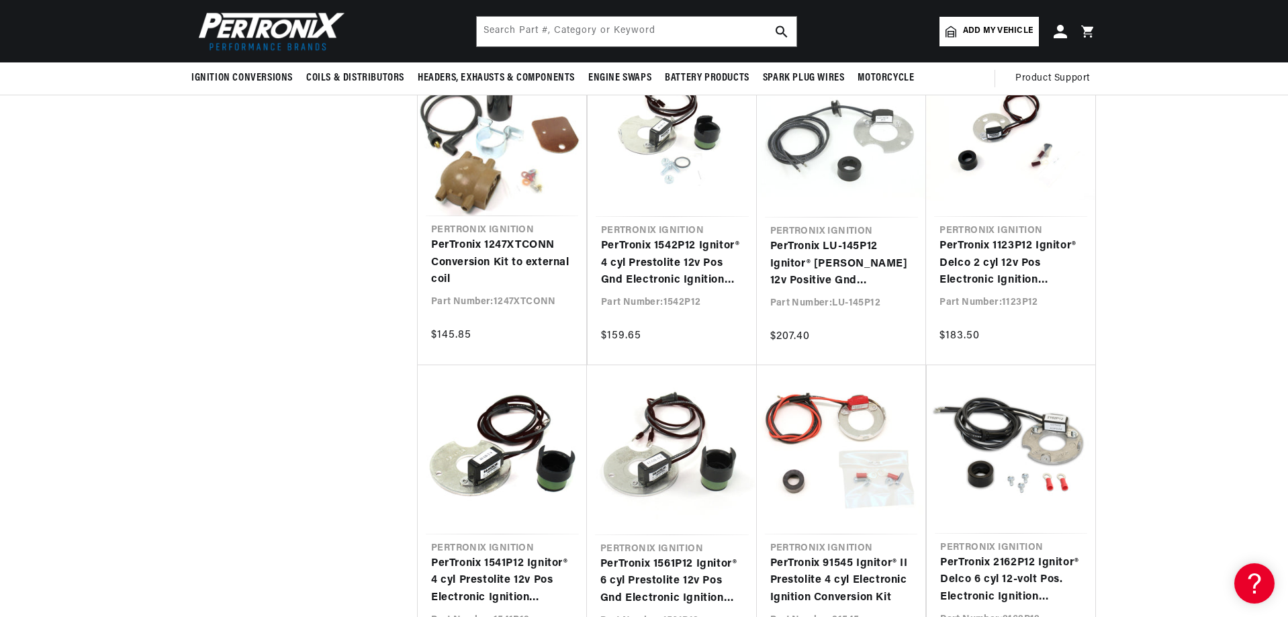
click at [1008, 27] on span "Add my vehicle" at bounding box center [998, 31] width 70 height 13
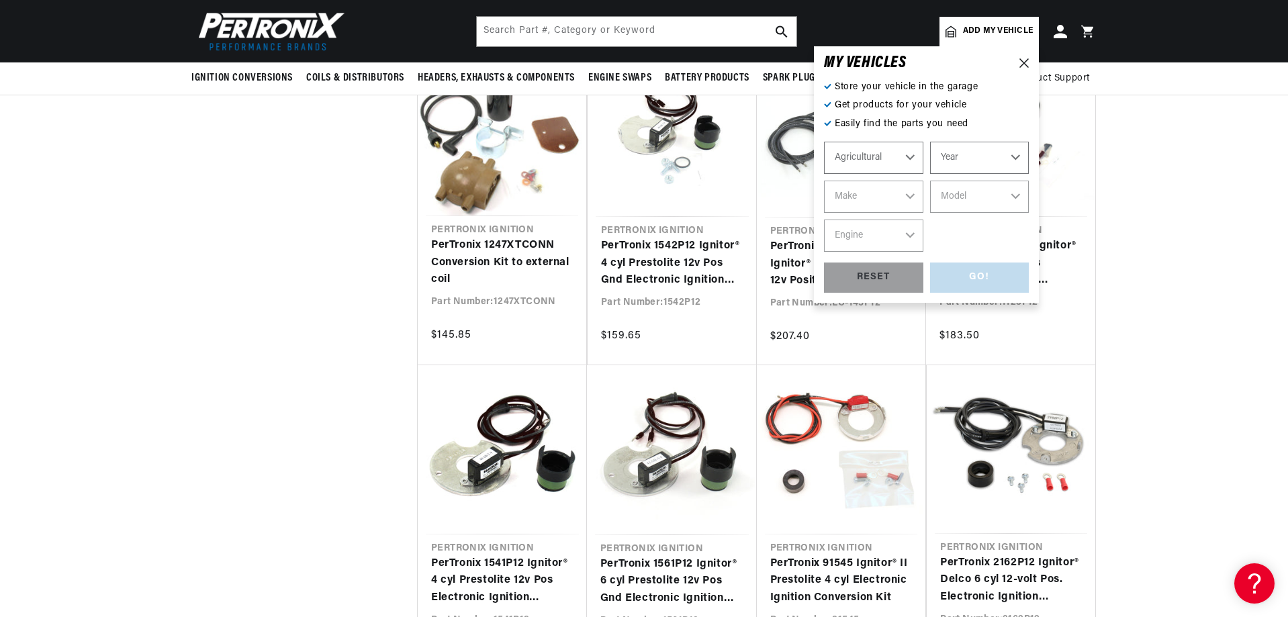
click at [983, 279] on div "GO! RESET" at bounding box center [926, 278] width 205 height 30
click at [856, 275] on div "RESET" at bounding box center [873, 278] width 99 height 30
click at [911, 155] on select "Automotive Agricultural Industrial Marine Motorcycle" at bounding box center [873, 158] width 99 height 32
click at [824, 142] on select "Automotive Agricultural Industrial Marine Motorcycle" at bounding box center [873, 158] width 99 height 32
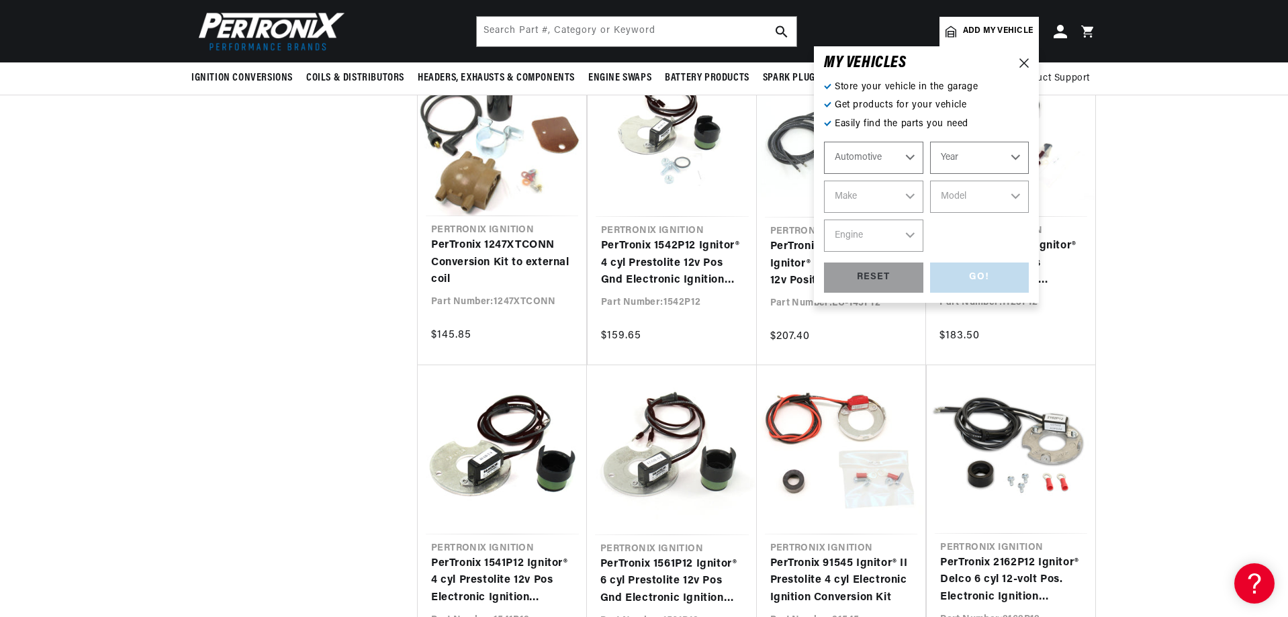
select select "Agricultural"
click at [1016, 157] on select "Year [DATE] 1965 1964 1960 1959 1958 1957 1939 1938 1937" at bounding box center [979, 158] width 99 height 32
click at [990, 278] on div "GO! RESET" at bounding box center [926, 278] width 205 height 30
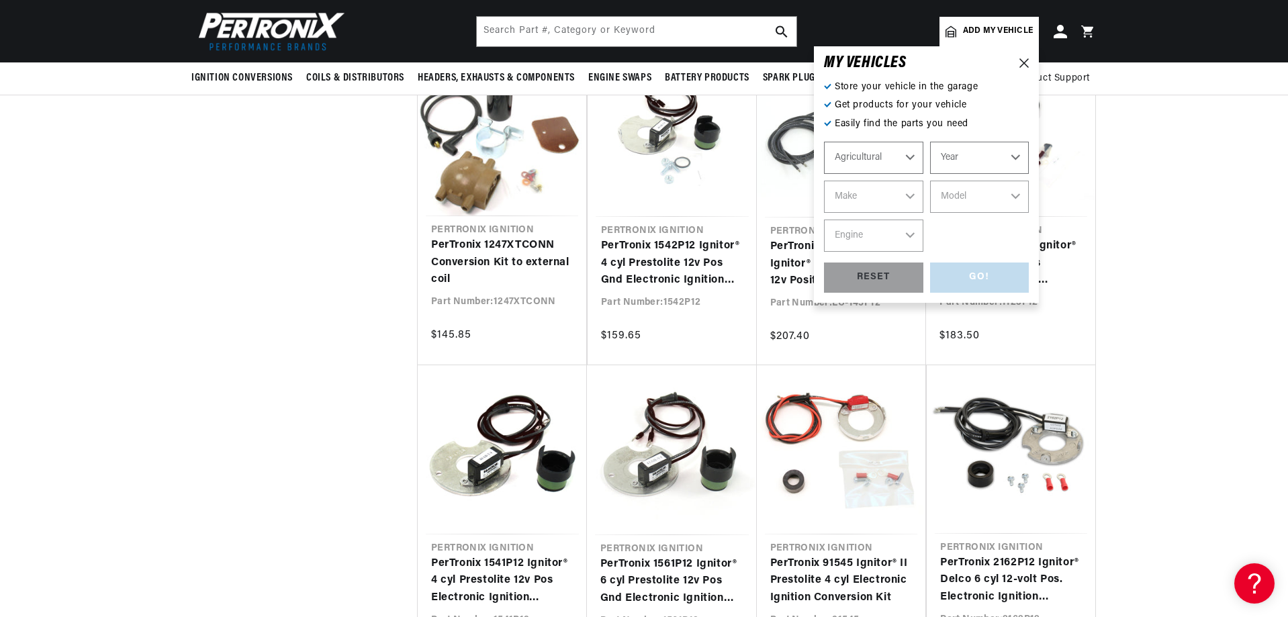
scroll to position [0, 0]
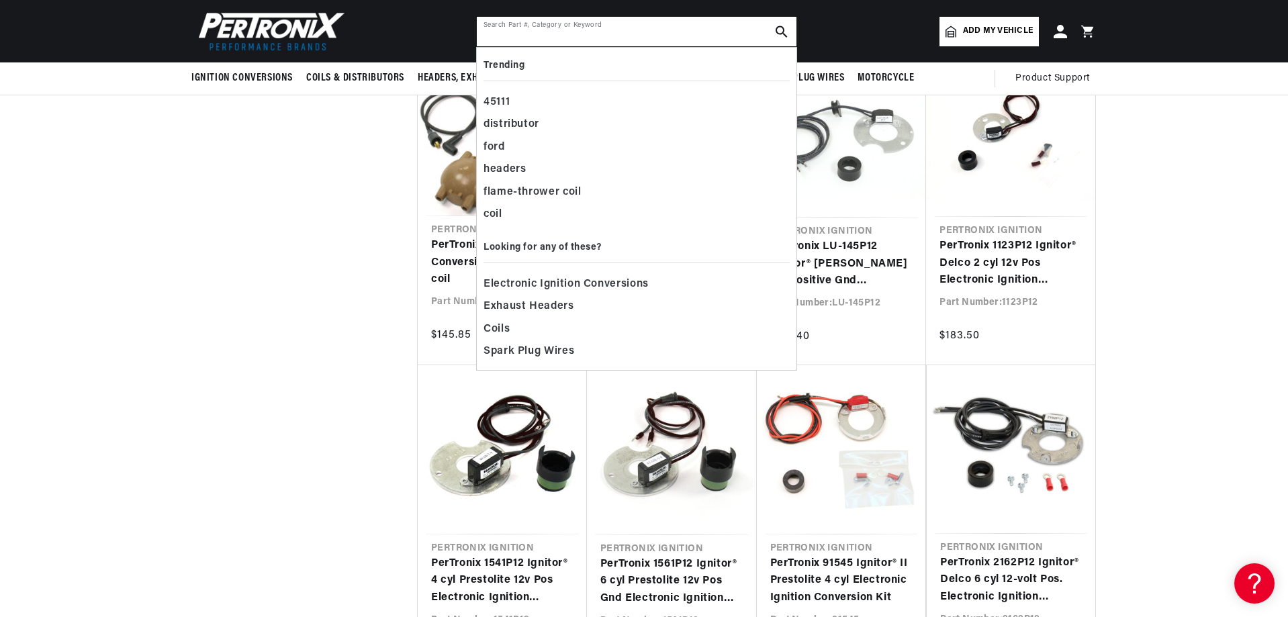
click at [521, 27] on input "text" at bounding box center [637, 32] width 320 height 30
click at [628, 279] on span "Electronic Ignition Conversions" at bounding box center [565, 284] width 165 height 19
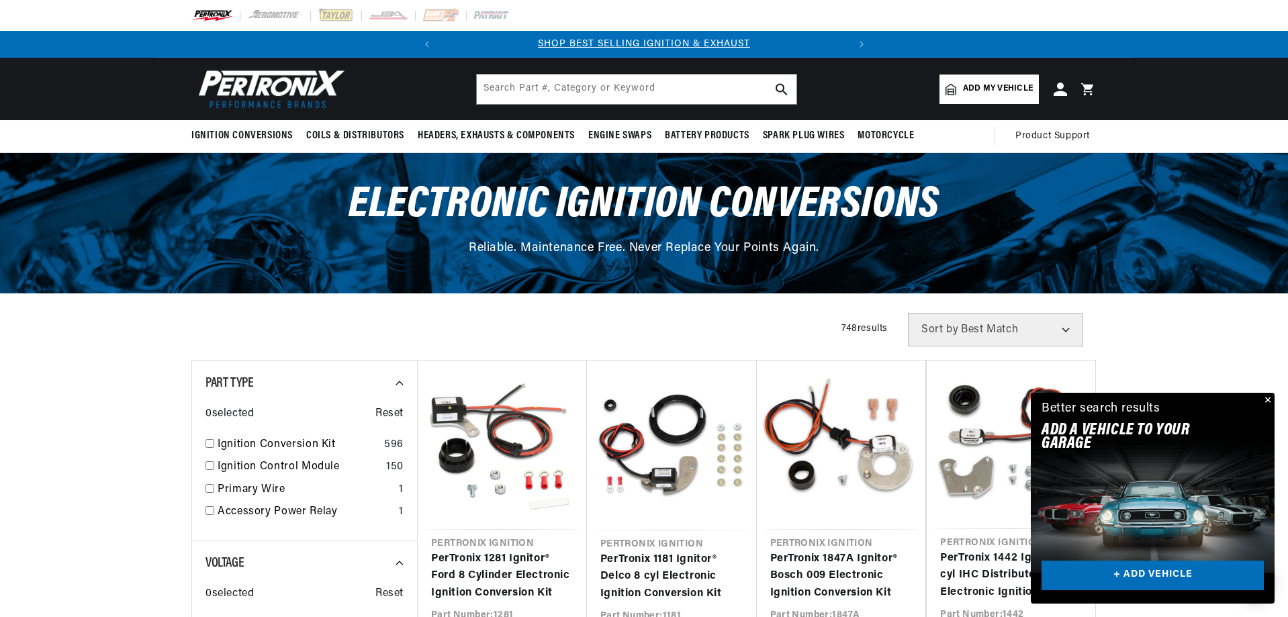
click at [1064, 332] on select "Best Match Featured Name, A-Z Name, Z-A Price, Low to High Price, High to Low" at bounding box center [995, 330] width 175 height 34
click at [1266, 398] on button "Close" at bounding box center [1266, 401] width 16 height 16
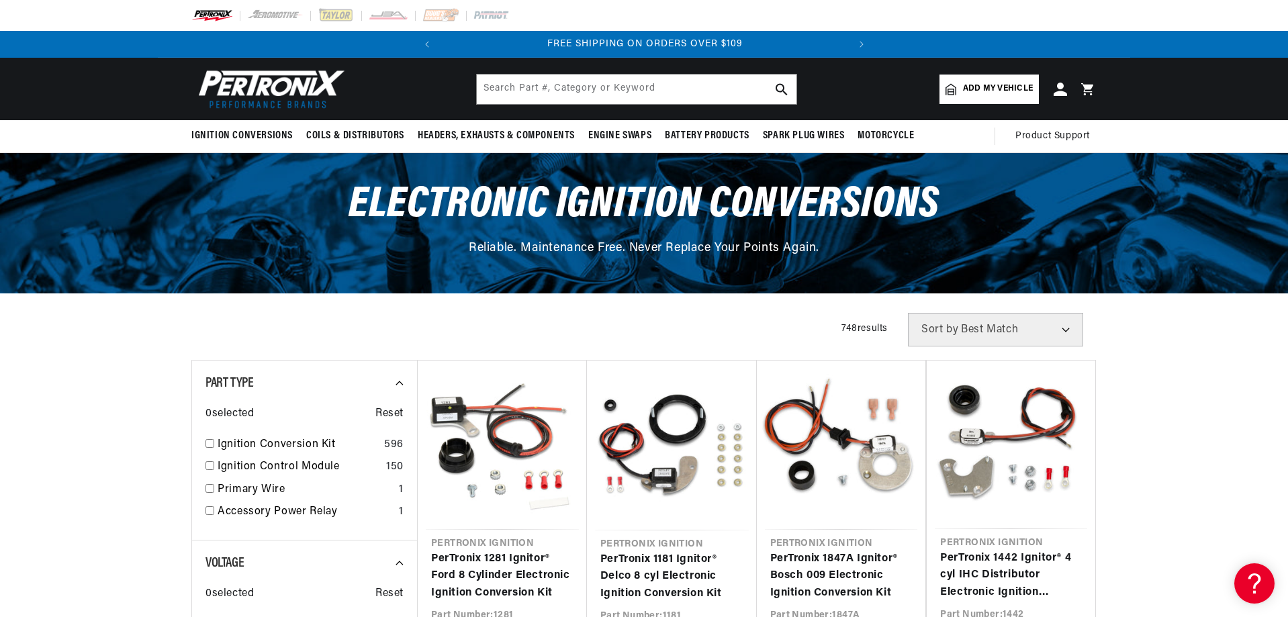
click at [1067, 332] on select "Best Match Featured Name, A-Z Name, Z-A Price, Low to High Price, High to Low" at bounding box center [995, 330] width 175 height 34
select select "title"
click at [908, 313] on select "Best Match Featured Name, A-Z Name, Z-A Price, Low to High Price, High to Low" at bounding box center [995, 330] width 175 height 34
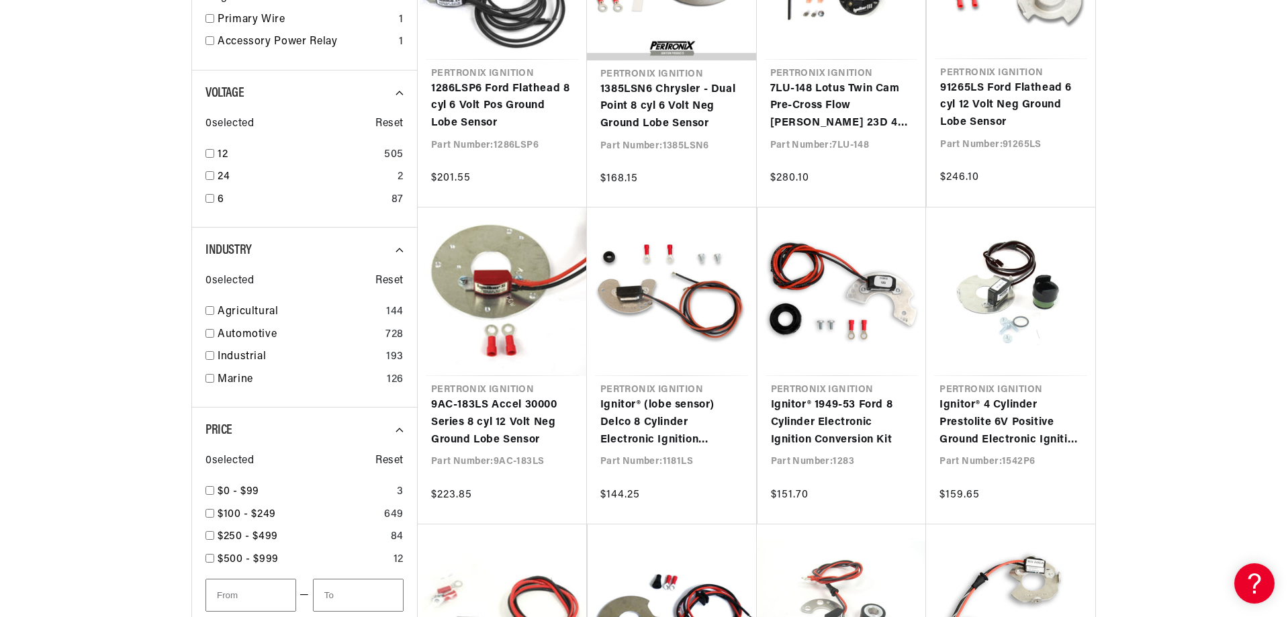
scroll to position [0, 407]
click at [209, 311] on input "checkbox" at bounding box center [209, 310] width 9 height 9
checkbox input "true"
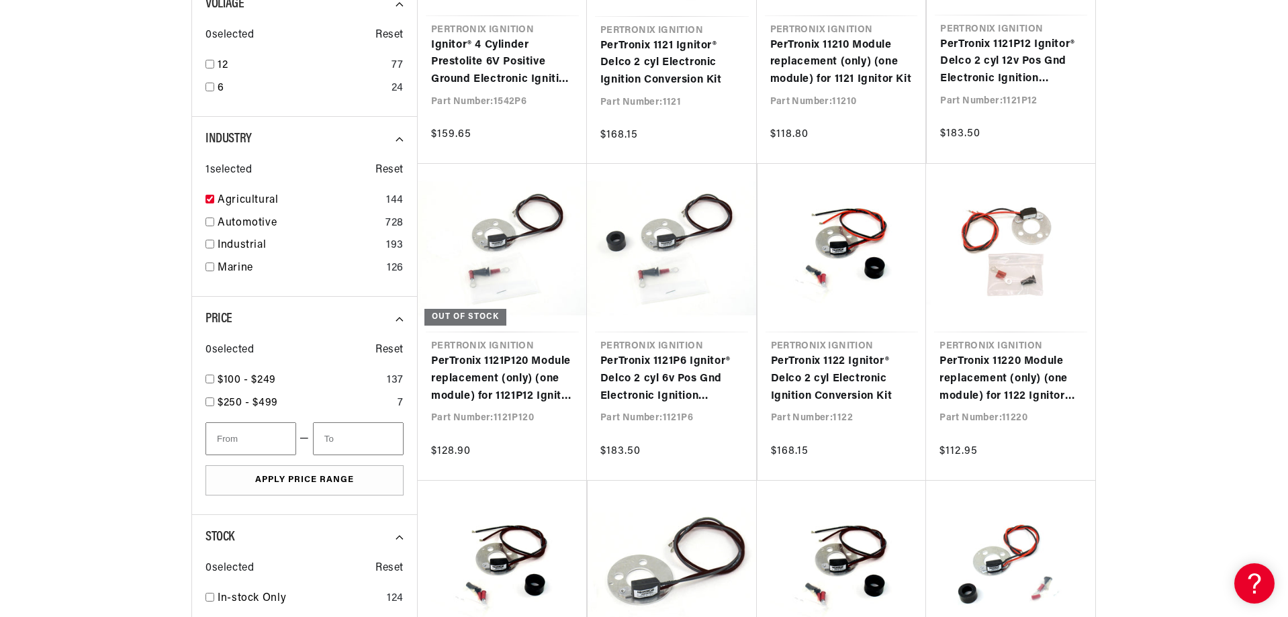
scroll to position [537, 0]
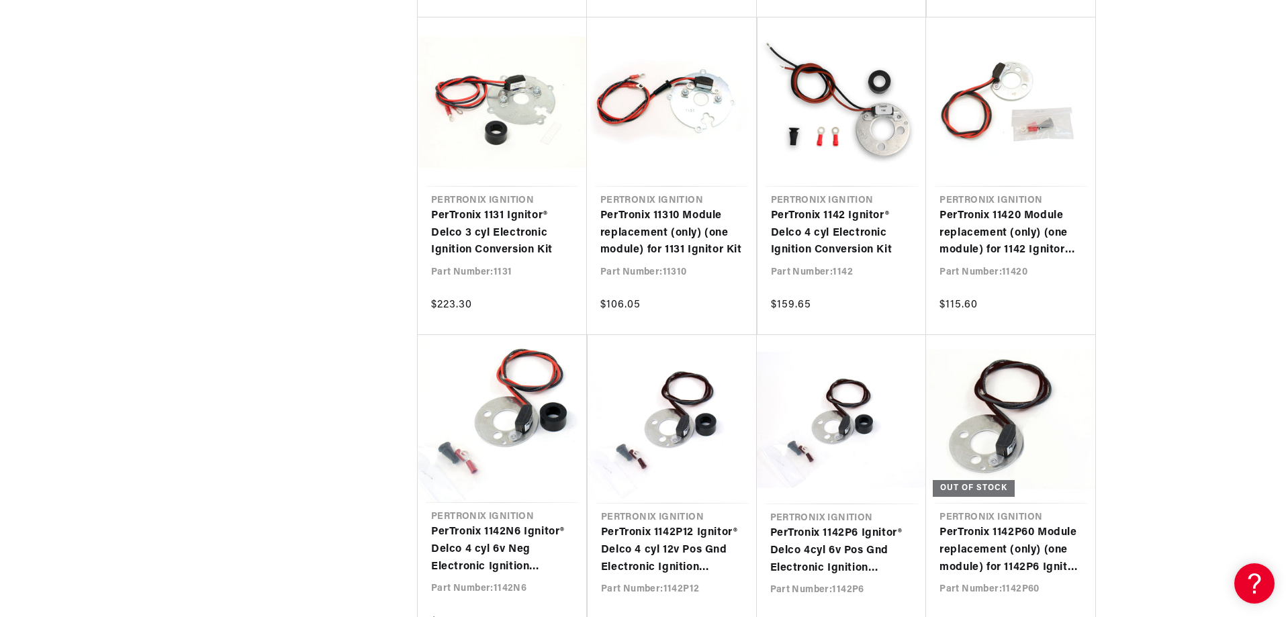
scroll to position [0, 407]
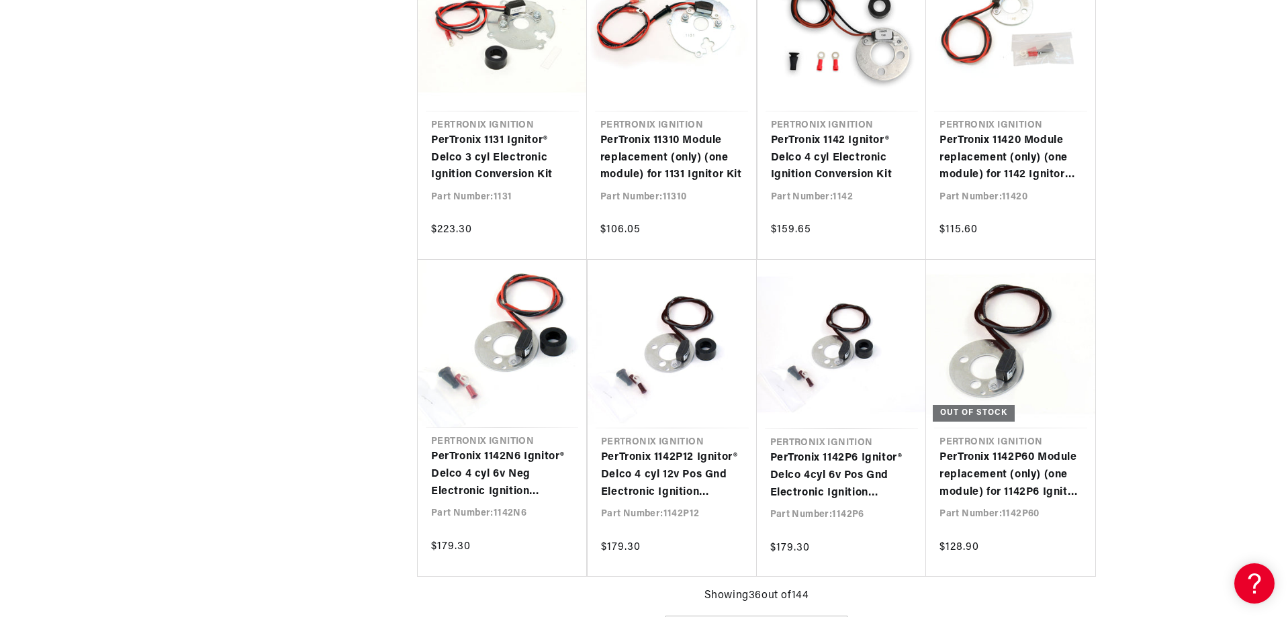
scroll to position [2014, 0]
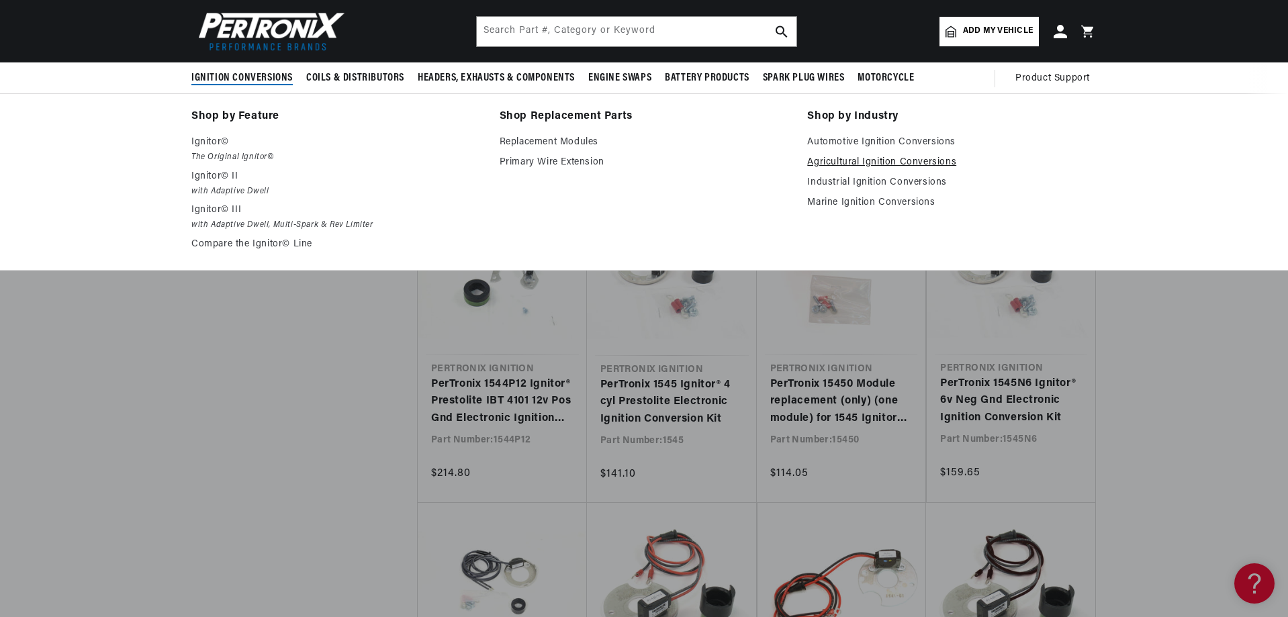
scroll to position [0, 1]
click at [882, 161] on link "Agricultural Ignition Conversions" at bounding box center [951, 162] width 289 height 16
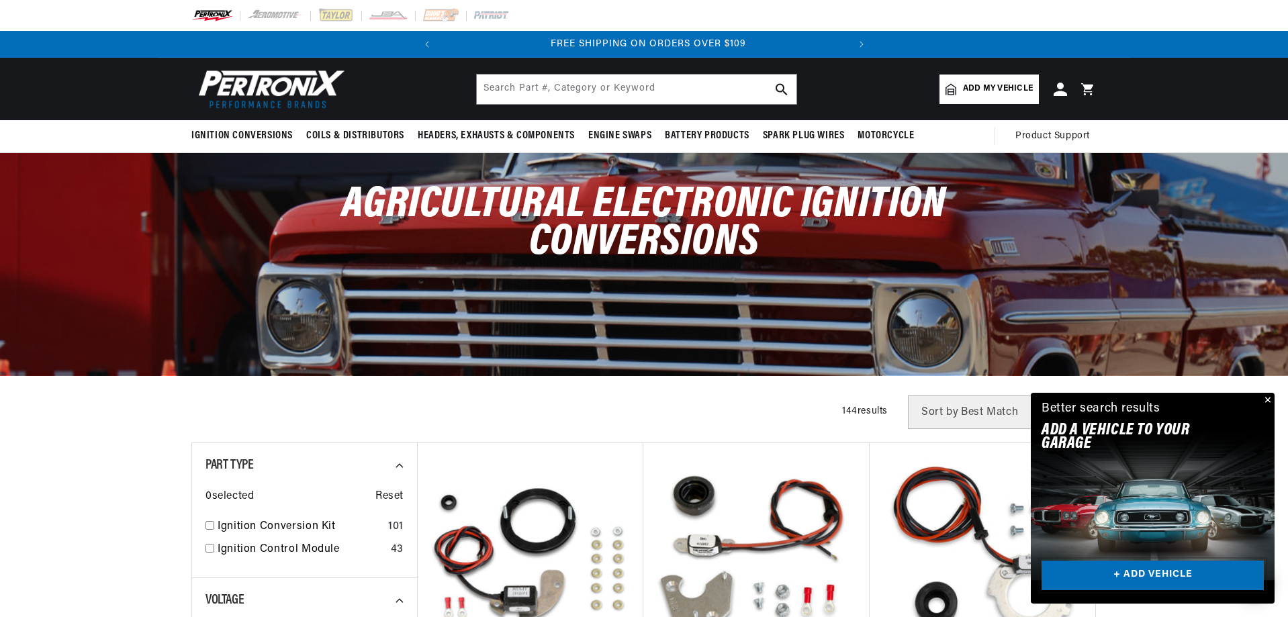
scroll to position [0, 407]
click at [1164, 571] on link "+ ADD VEHICLE" at bounding box center [1152, 576] width 222 height 30
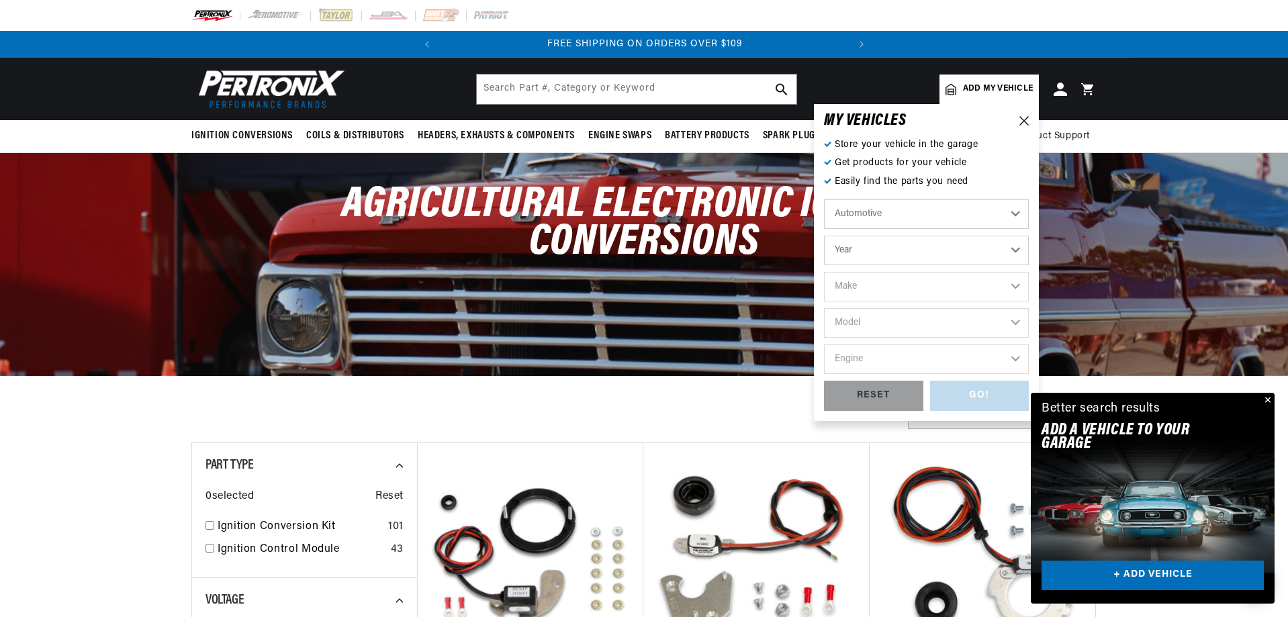
click at [1019, 210] on select "Automotive Agricultural Industrial Marine Motorcycle" at bounding box center [926, 214] width 205 height 30
click at [824, 199] on select "Automotive Agricultural Industrial Marine Motorcycle" at bounding box center [926, 214] width 205 height 30
select select "Agricultural"
click at [1012, 247] on select "Year [DATE] 1965 1964 1960 1959 1958 1957 1939 1938 1937" at bounding box center [926, 251] width 205 height 30
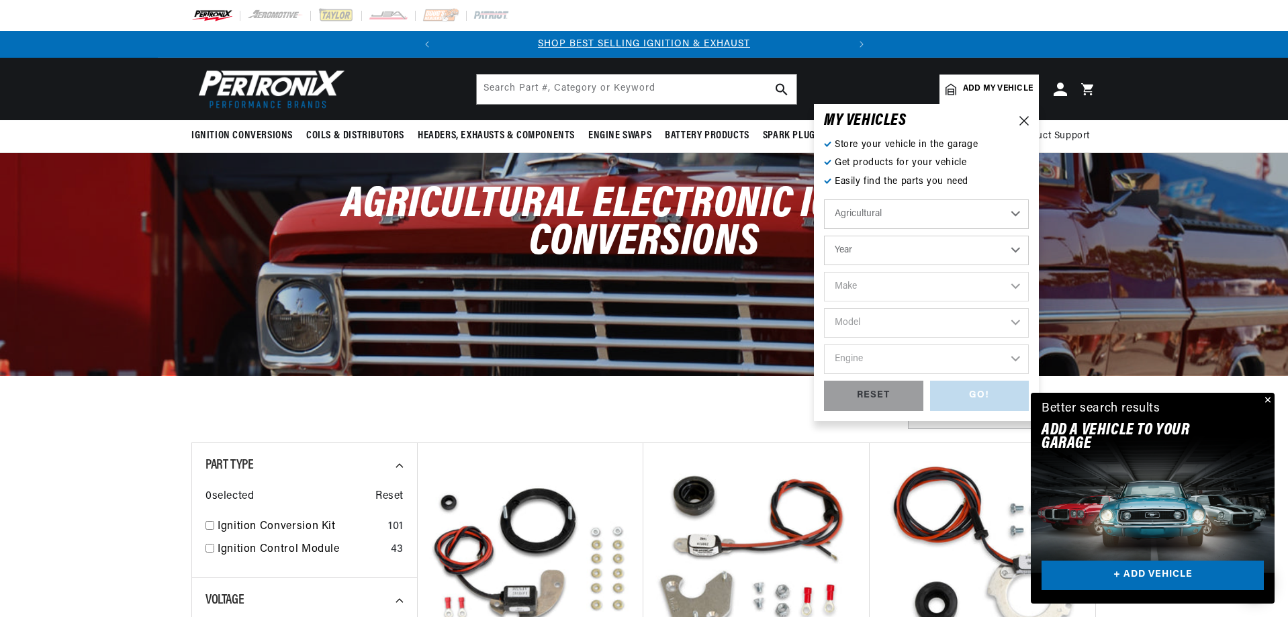
click at [985, 218] on select "Automotive Agricultural Industrial Marine Motorcycle" at bounding box center [926, 214] width 205 height 30
click at [824, 199] on select "Automotive Agricultural Industrial Marine Motorcycle" at bounding box center [926, 214] width 205 height 30
click at [1018, 248] on select "Year [DATE] 1965 1964 1960 1959 1958 1957 1939 1938 1937" at bounding box center [926, 251] width 205 height 30
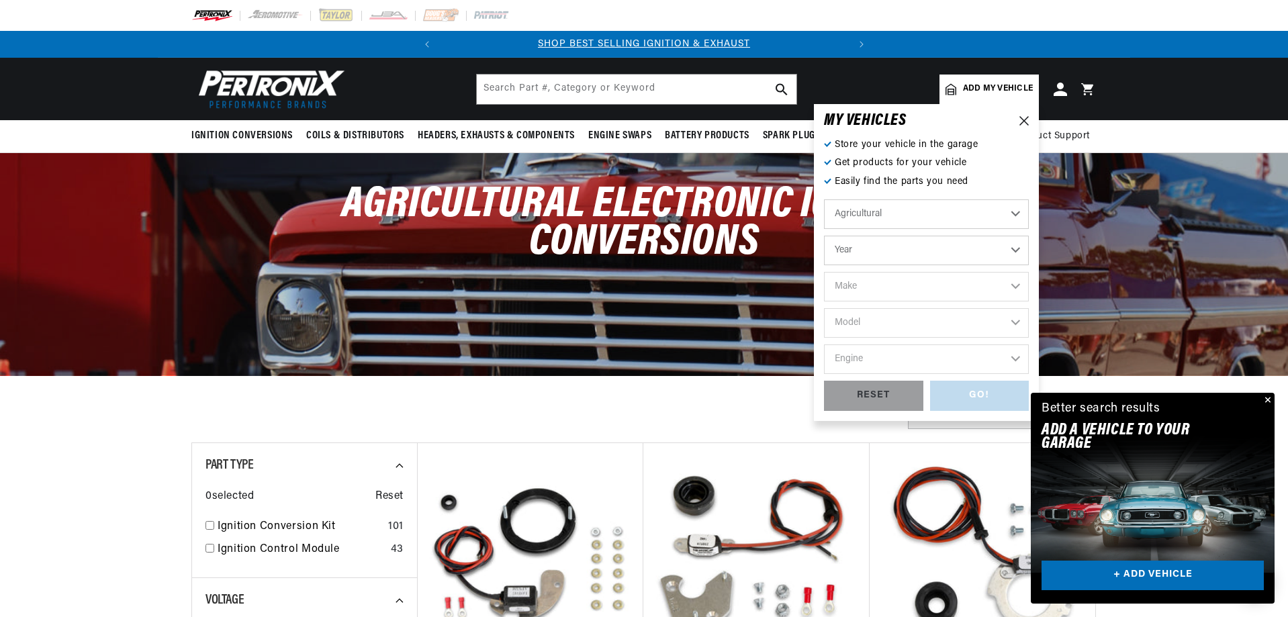
select select "1939"
click at [824, 236] on select "Year [DATE] 1965 1964 1960 1959 1958 1957 1939 1938 1937" at bounding box center [926, 251] width 205 height 30
select select "Year"
click at [878, 393] on div "RESET" at bounding box center [873, 396] width 99 height 30
click at [985, 397] on div "GO! RESET" at bounding box center [926, 396] width 205 height 30
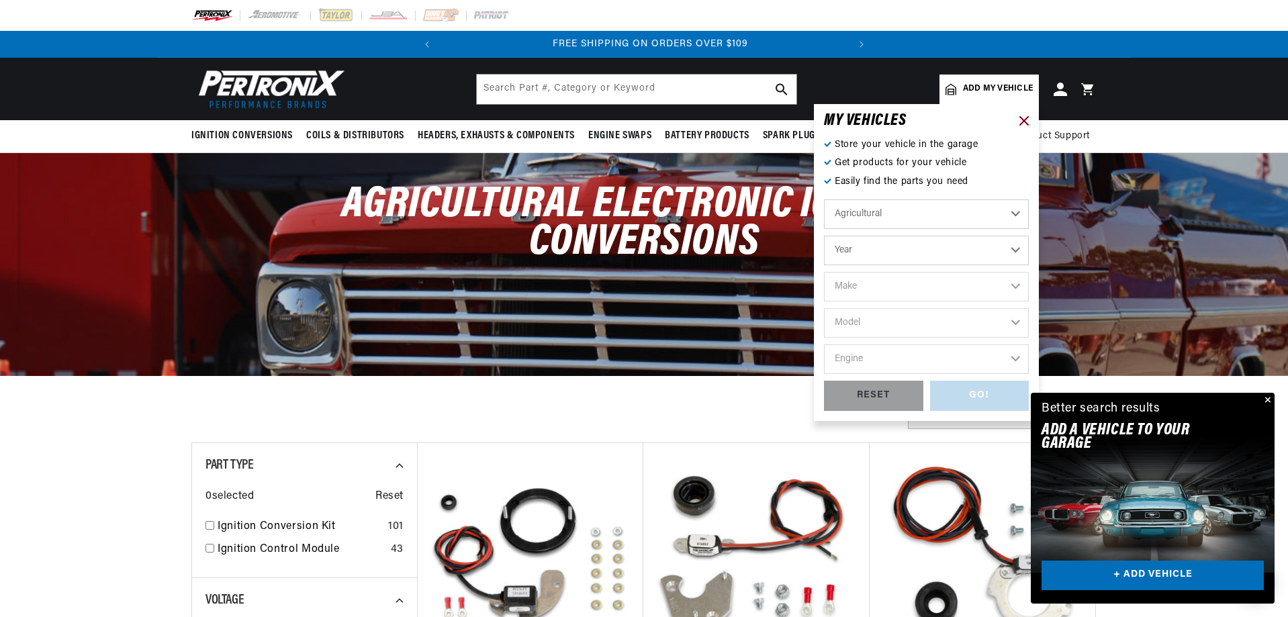
select select "Automotive"
click at [1020, 119] on icon at bounding box center [1023, 120] width 9 height 9
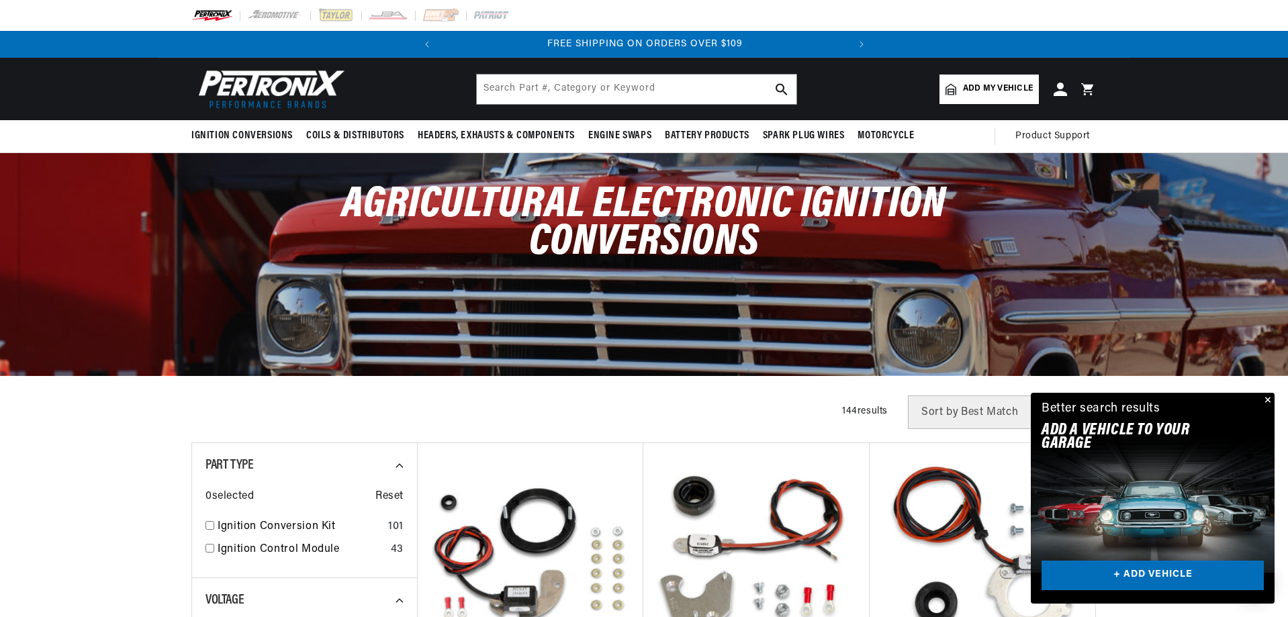
click at [1263, 394] on button "Close" at bounding box center [1266, 401] width 16 height 16
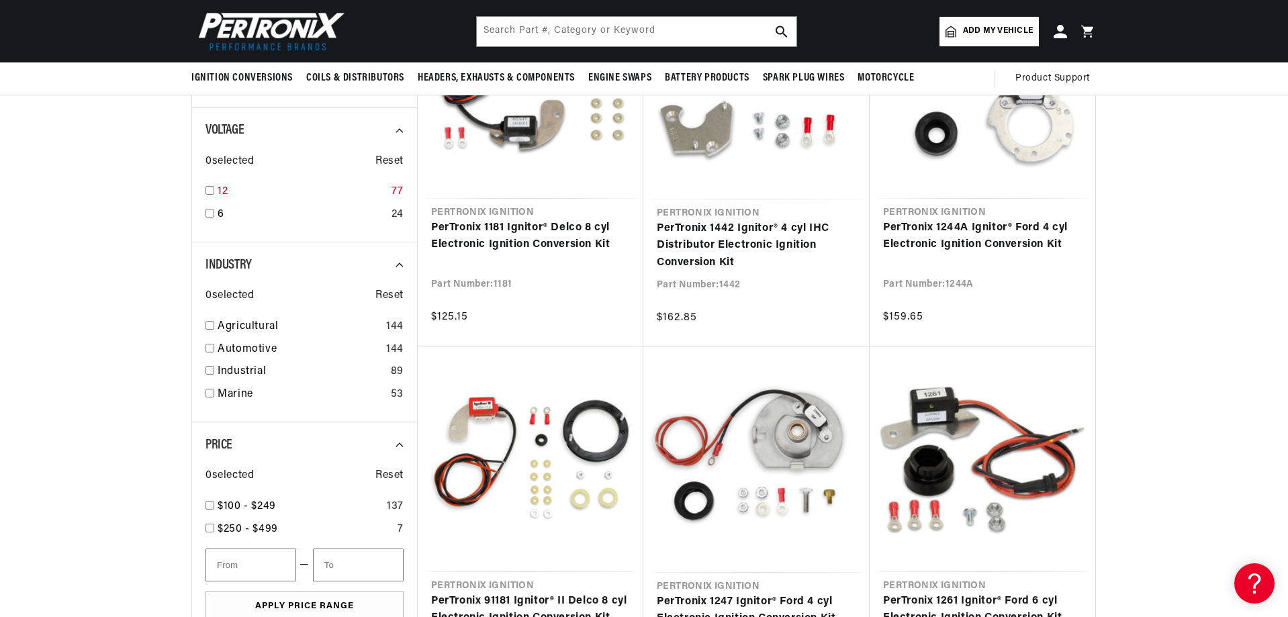
click at [209, 187] on input "checkbox" at bounding box center [209, 190] width 9 height 9
checkbox input "true"
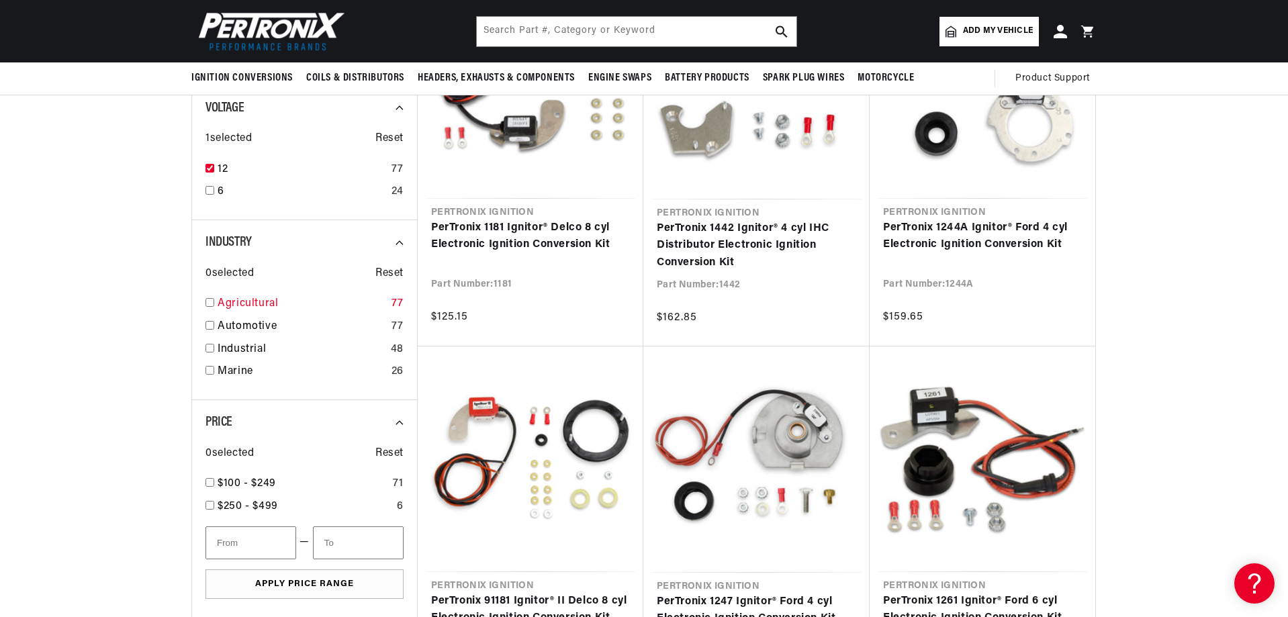
click at [212, 301] on input "checkbox" at bounding box center [209, 302] width 9 height 9
checkbox input "true"
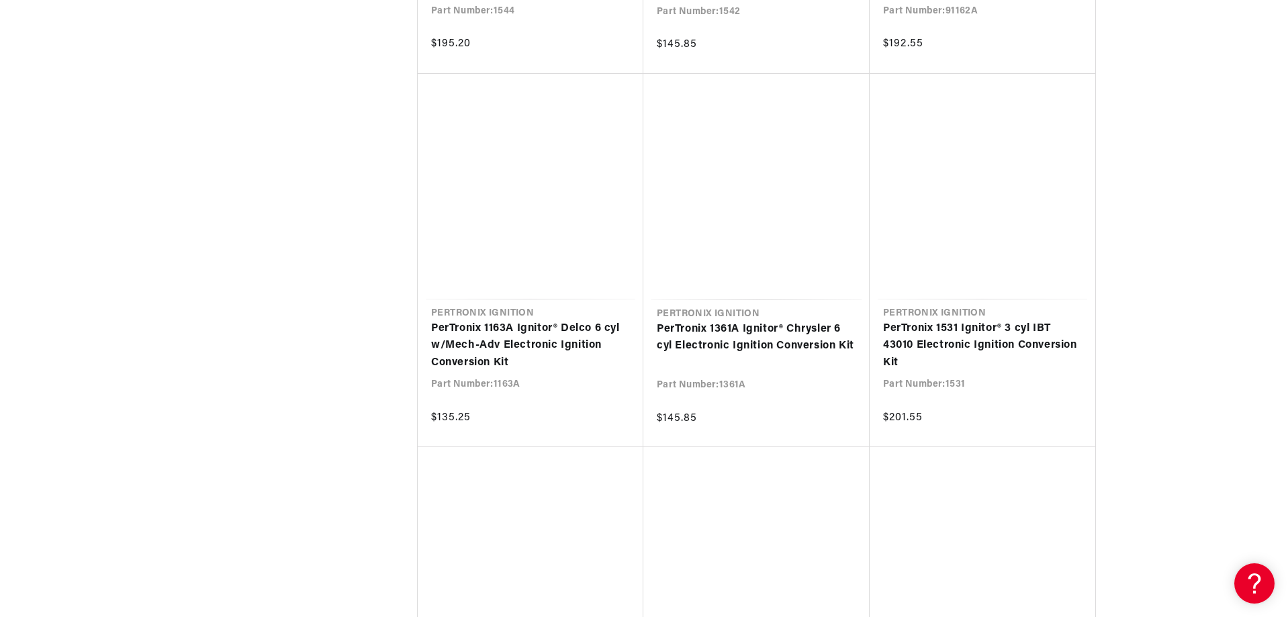
scroll to position [2820, 0]
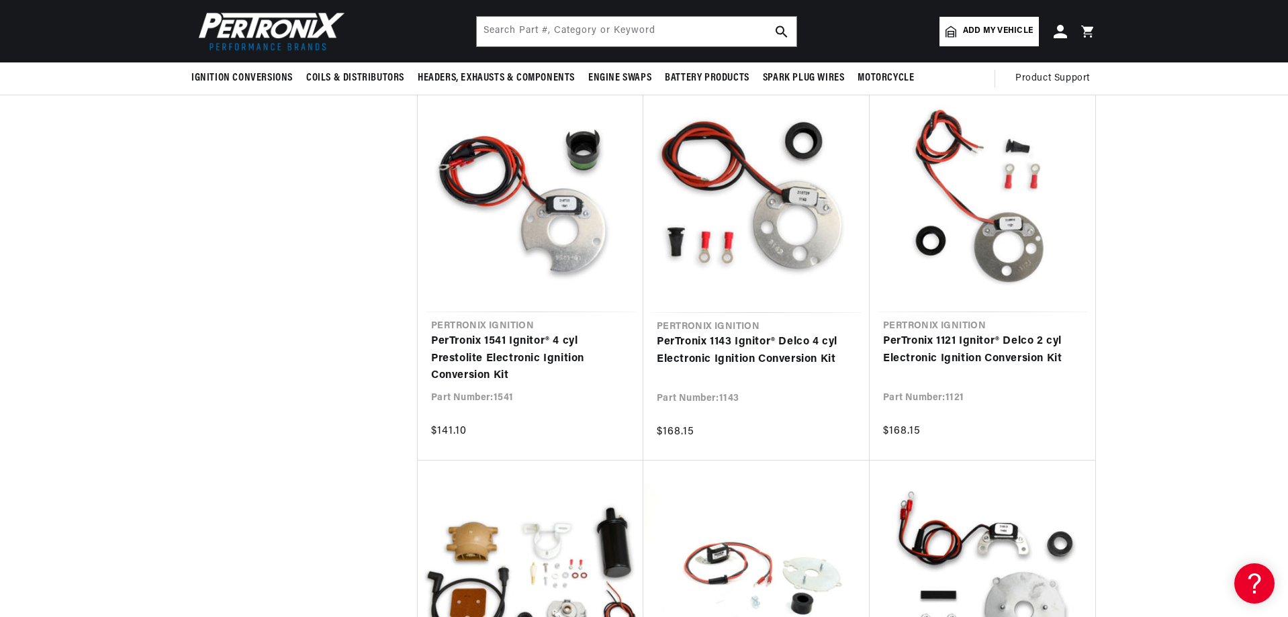
scroll to position [0, 407]
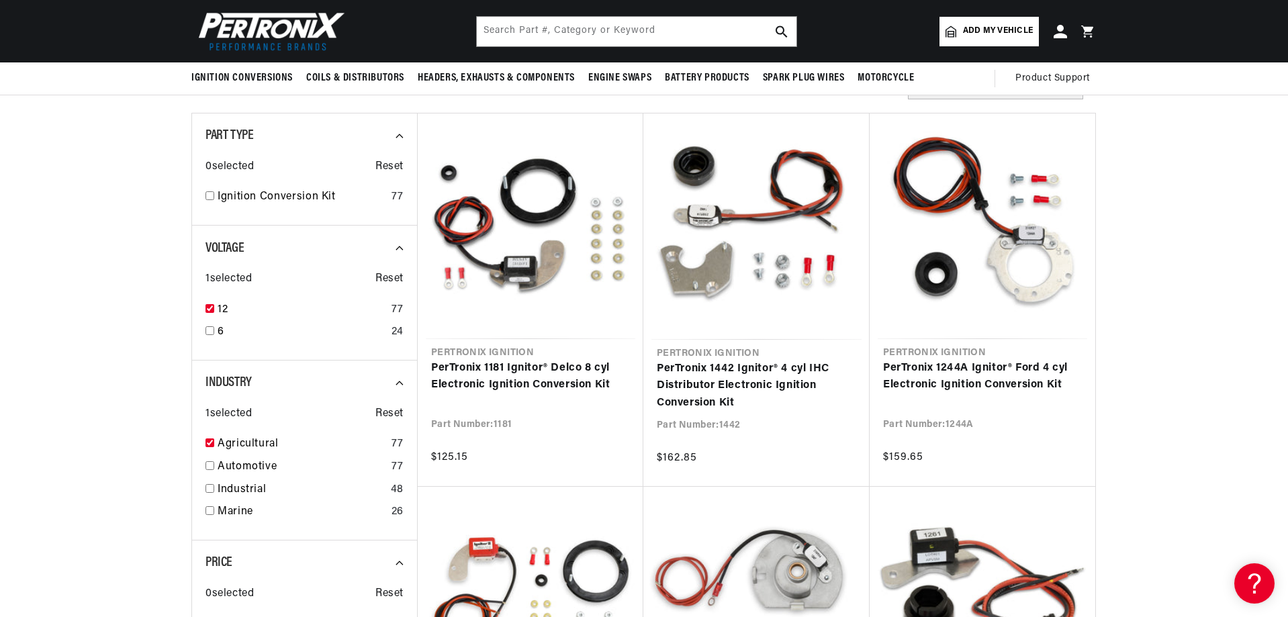
scroll to position [0, 0]
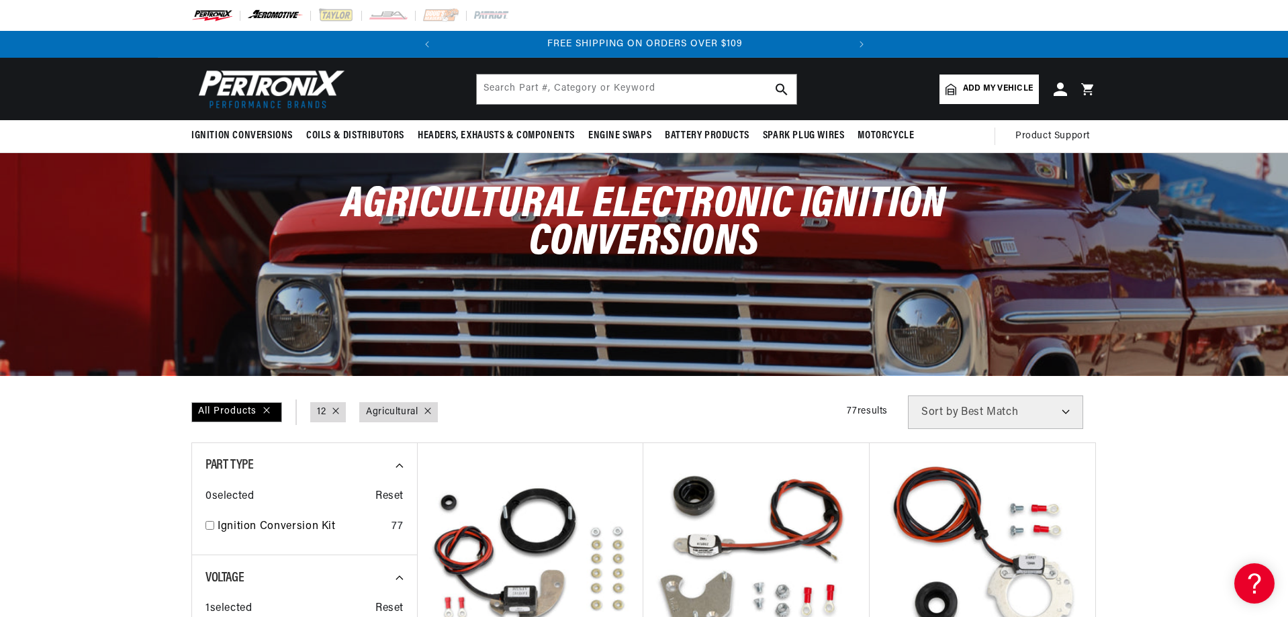
click at [268, 16] on img at bounding box center [275, 15] width 57 height 15
